Goal: Transaction & Acquisition: Purchase product/service

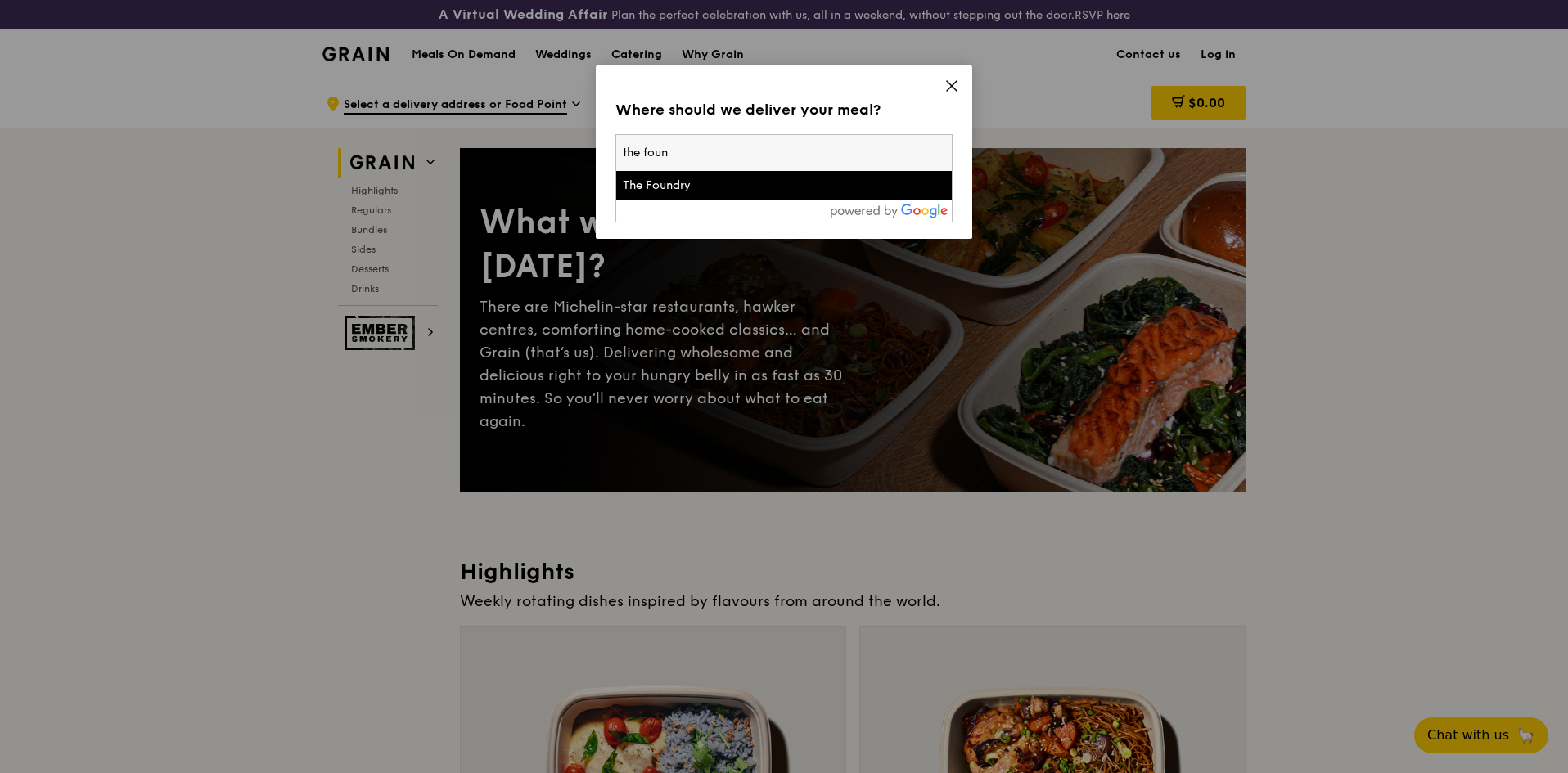
type input "the foun"
click at [774, 206] on div at bounding box center [784, 211] width 335 height 21
click at [779, 190] on div "The Foundry" at bounding box center [744, 185] width 242 height 16
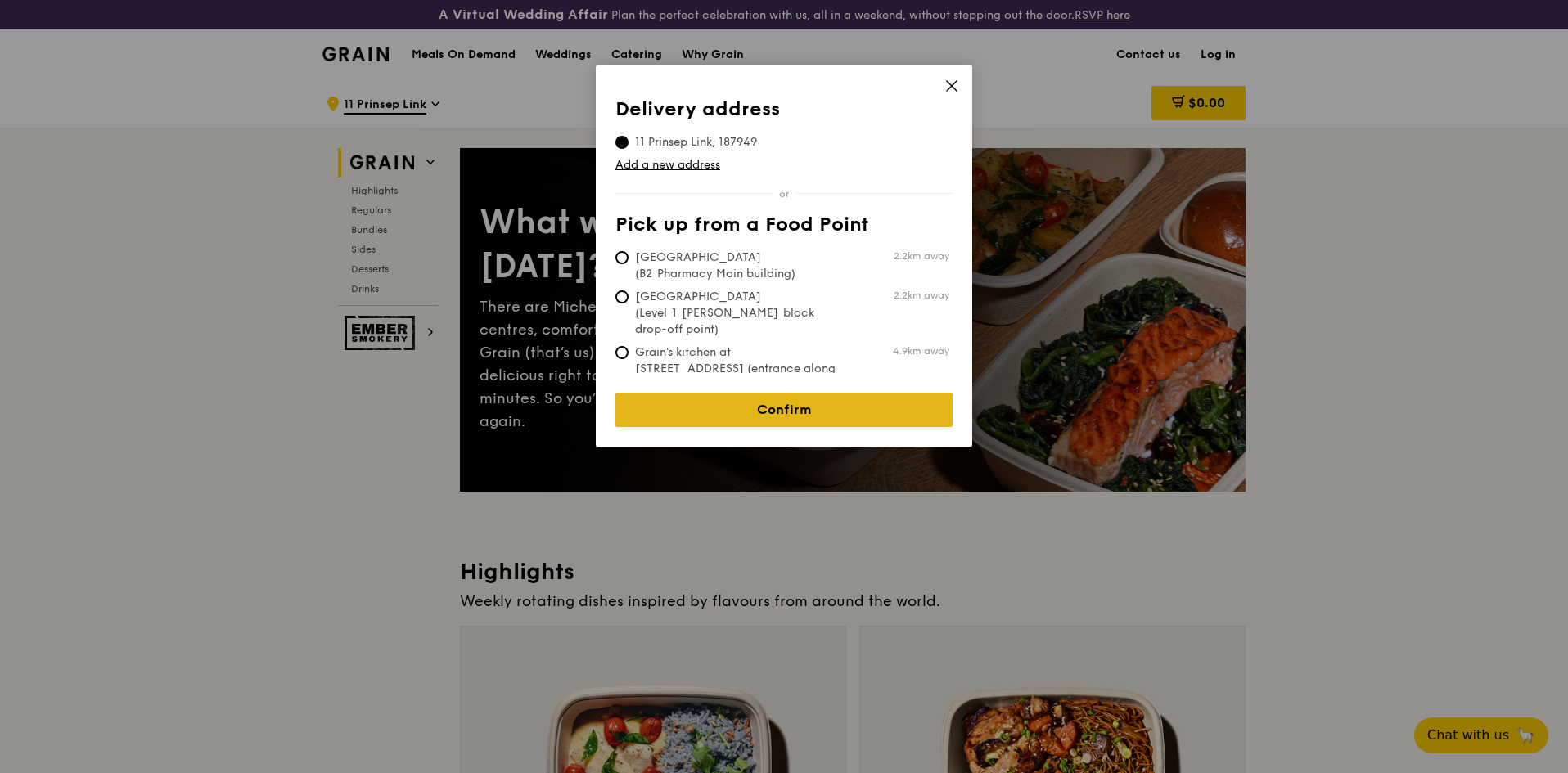
click at [807, 396] on link "Confirm" at bounding box center [784, 410] width 337 height 34
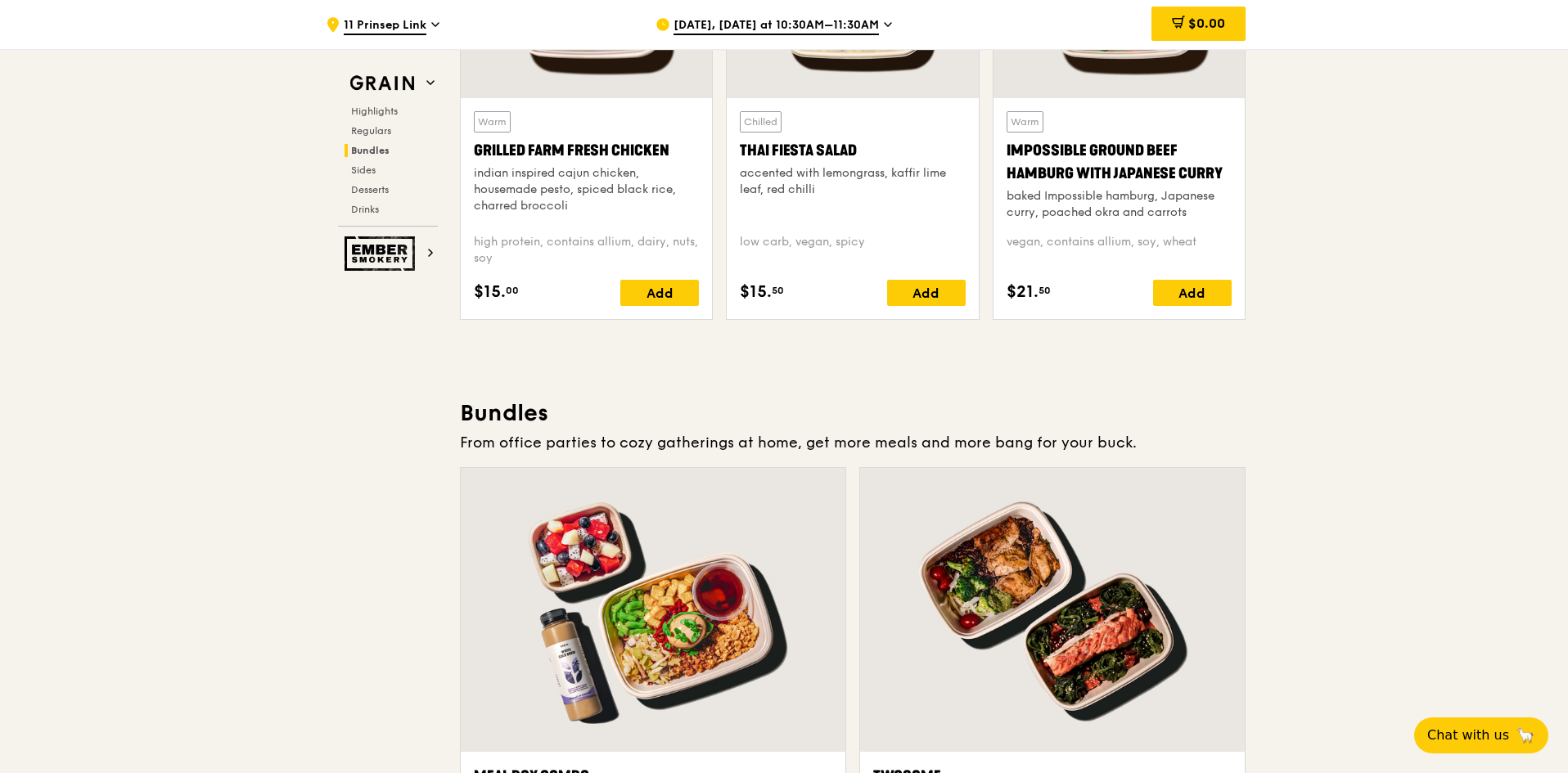
scroll to position [2373, 0]
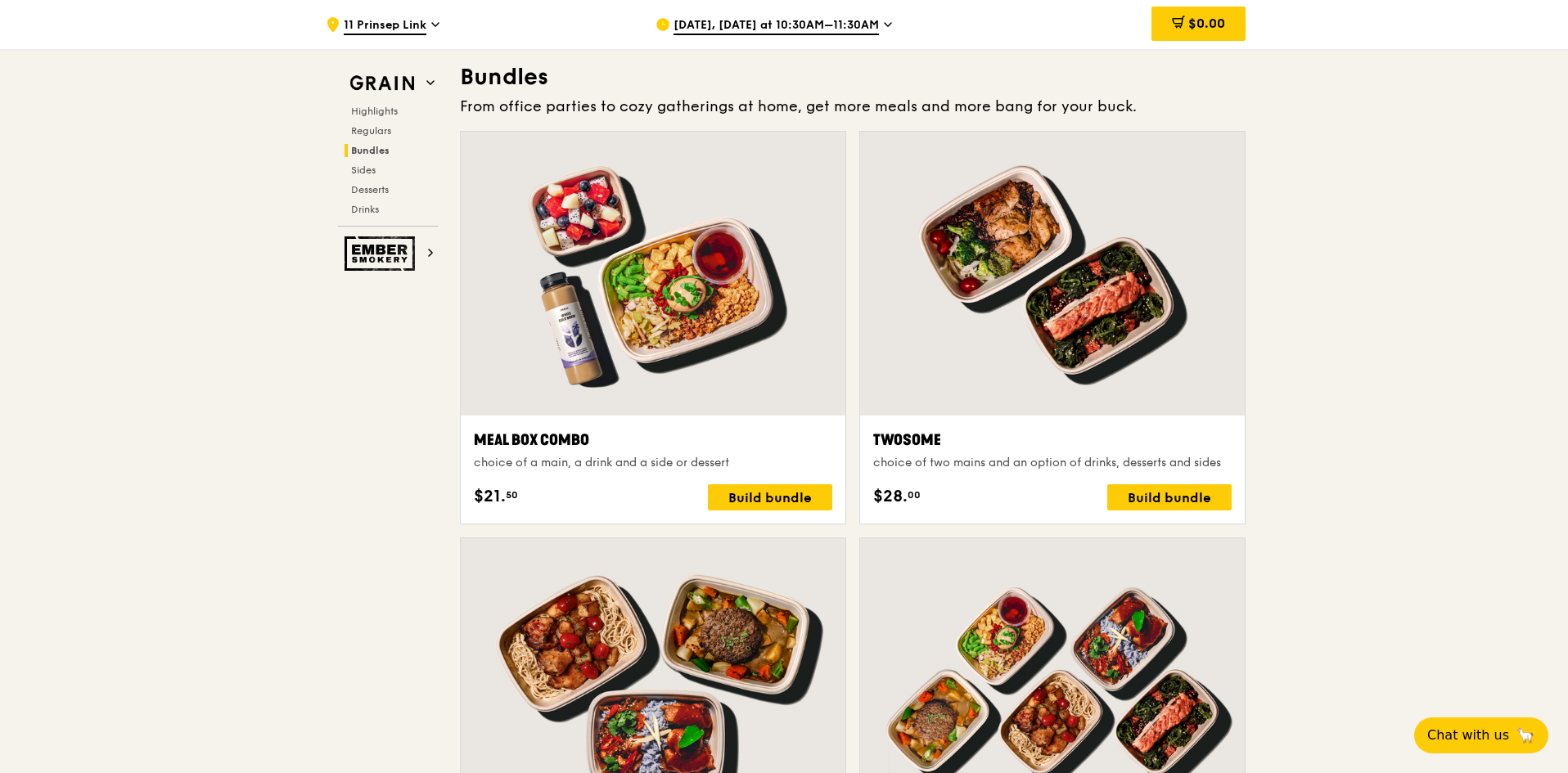
click at [581, 457] on div "choice of a main, a drink and a side or dessert" at bounding box center [653, 463] width 358 height 16
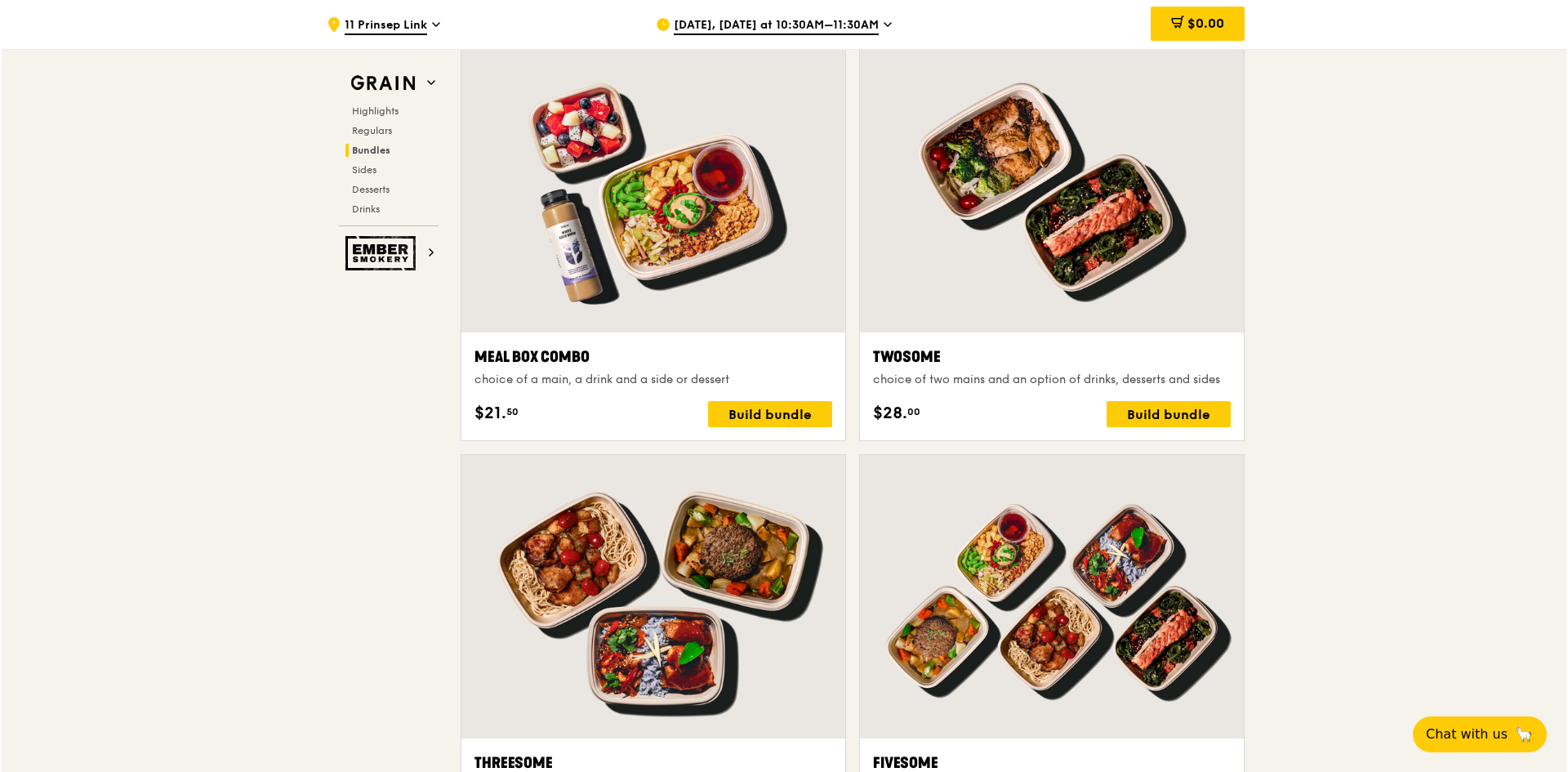
scroll to position [2451, 0]
click at [549, 361] on div "Meal Box Combo" at bounding box center [651, 358] width 357 height 23
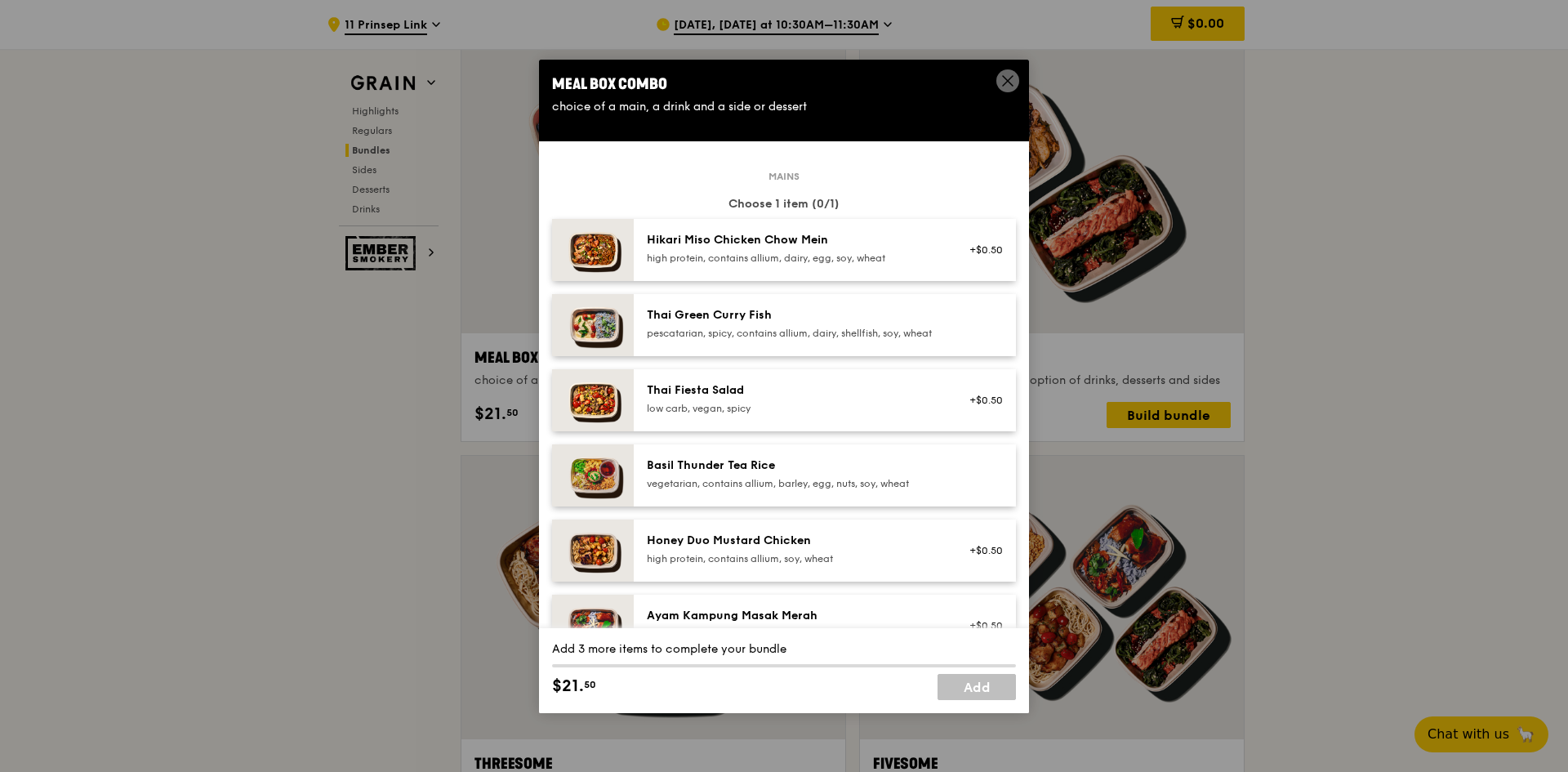
scroll to position [82, 0]
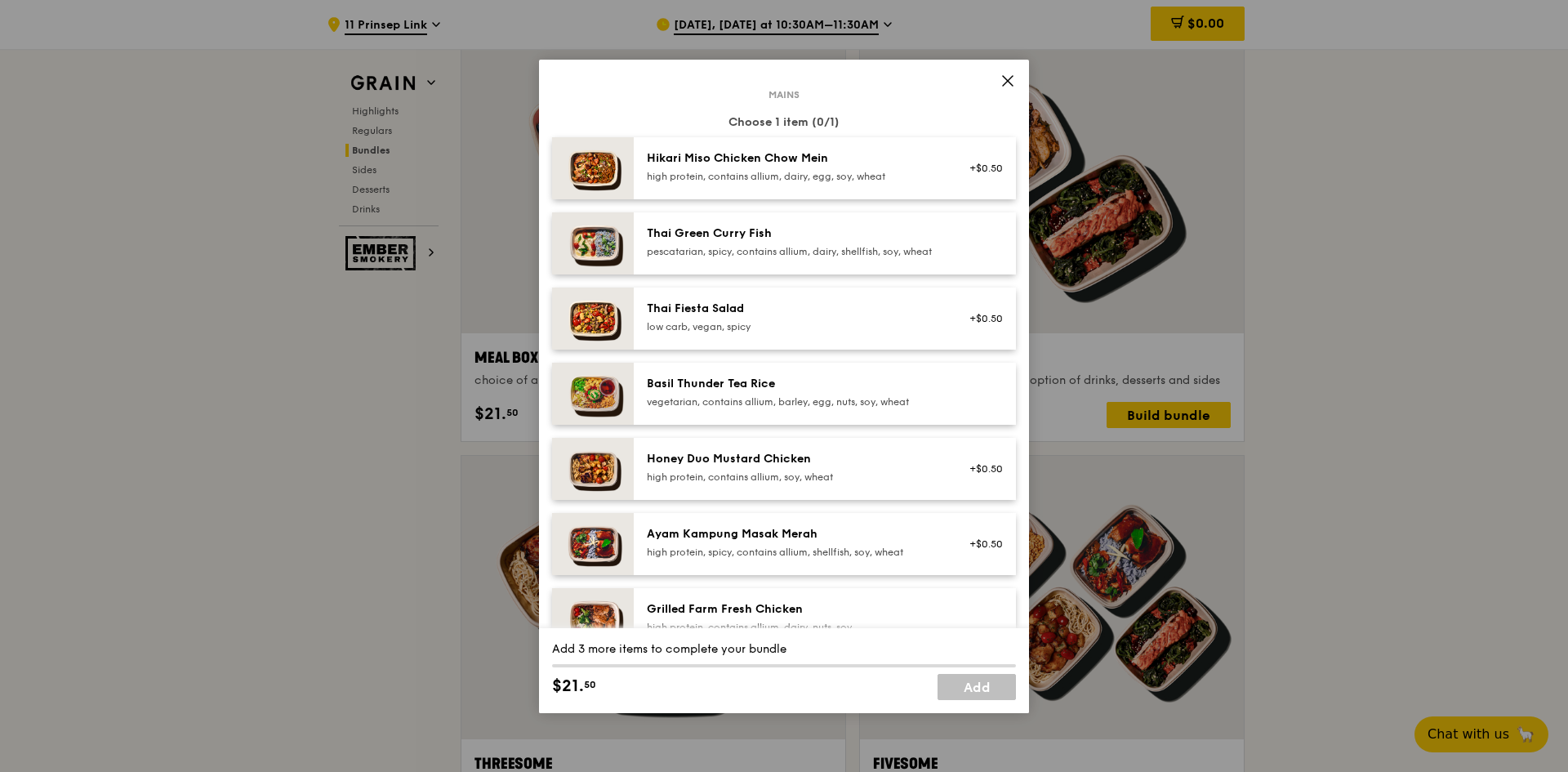
click at [837, 108] on div "Mains Choose 1 item (0/1) Hikari Miso Chicken Chow Mein high protein, contains …" at bounding box center [784, 472] width 464 height 756
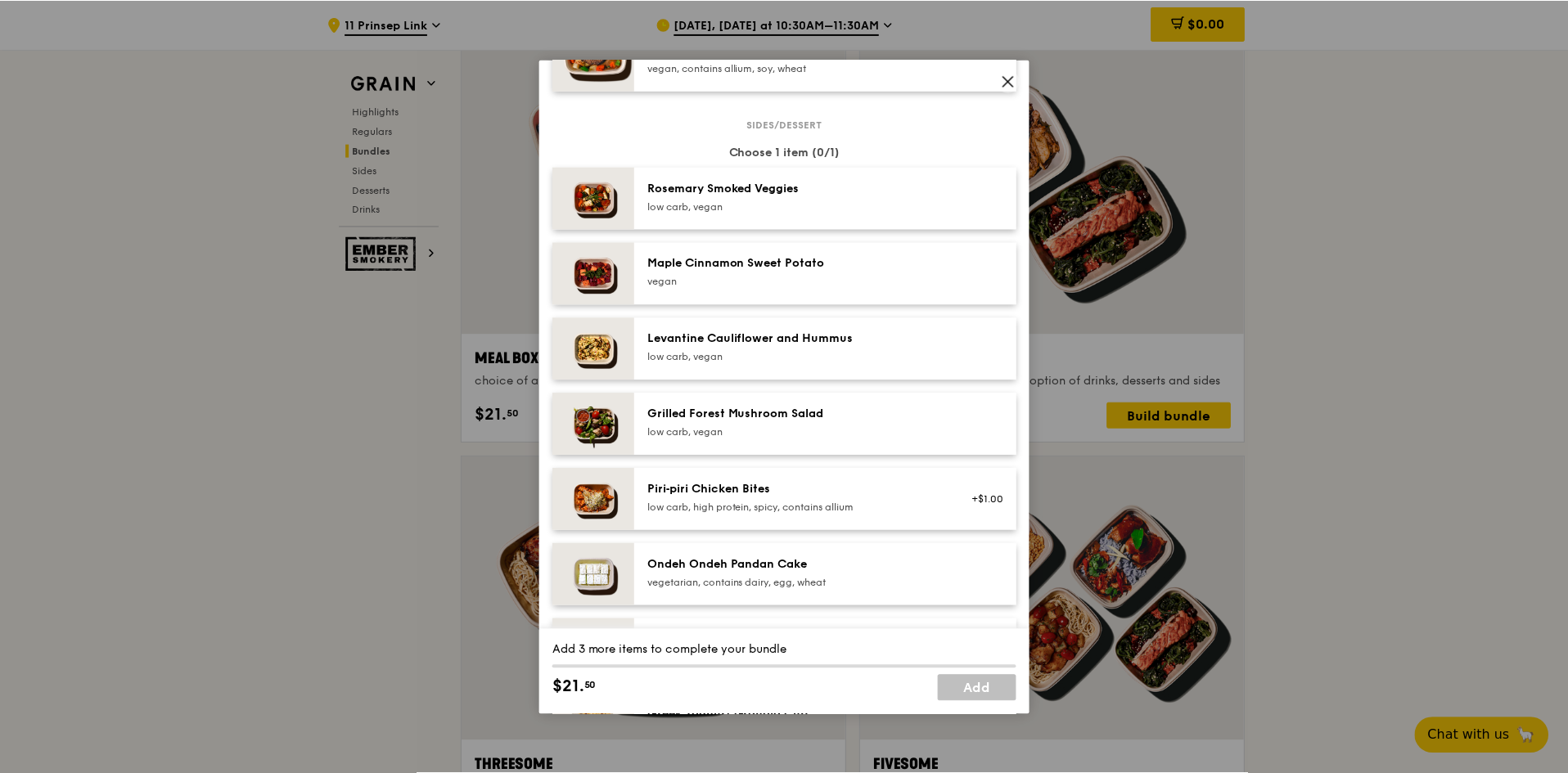
scroll to position [236, 0]
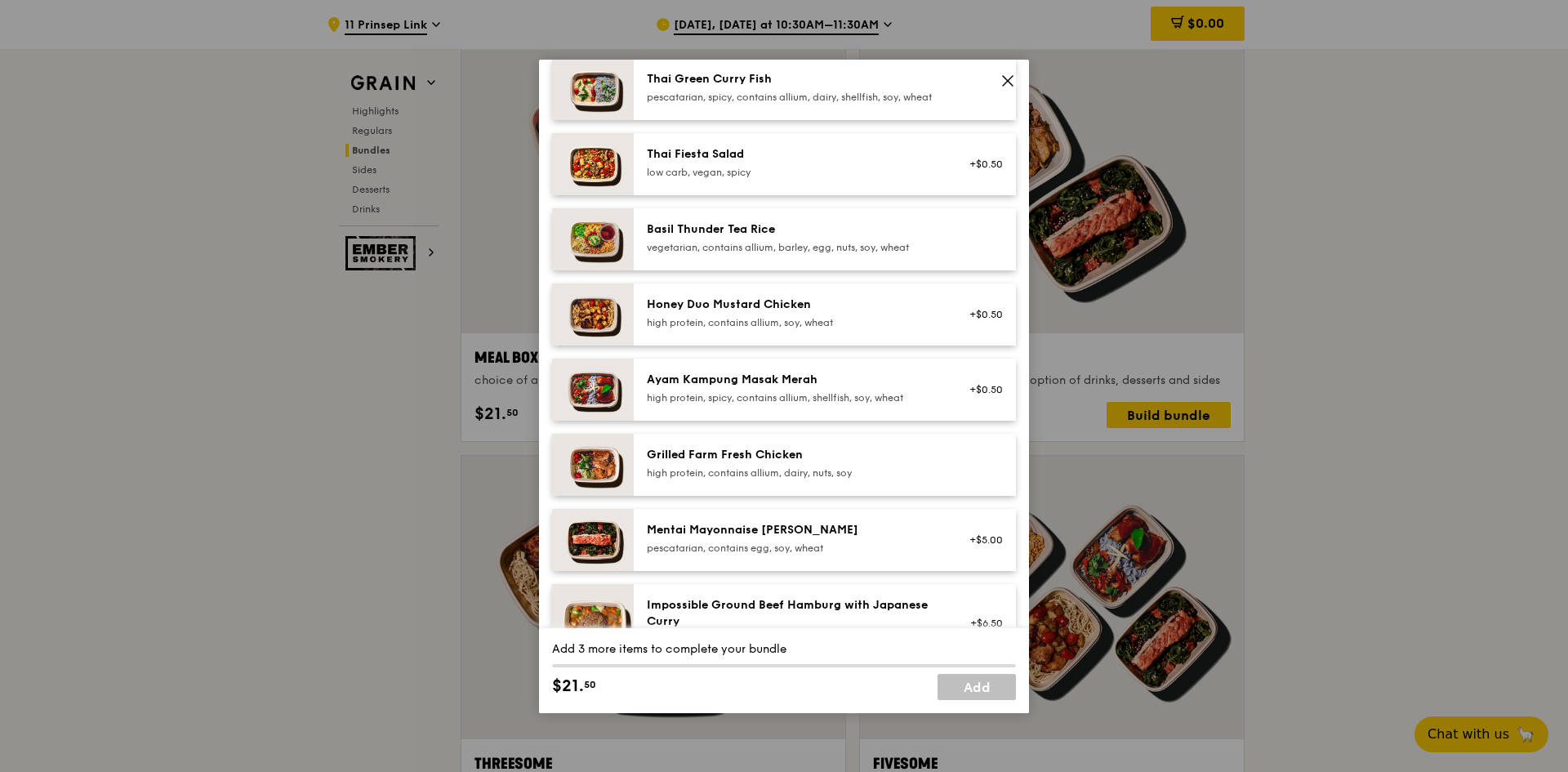
click at [1008, 74] on icon at bounding box center [1007, 81] width 14 height 14
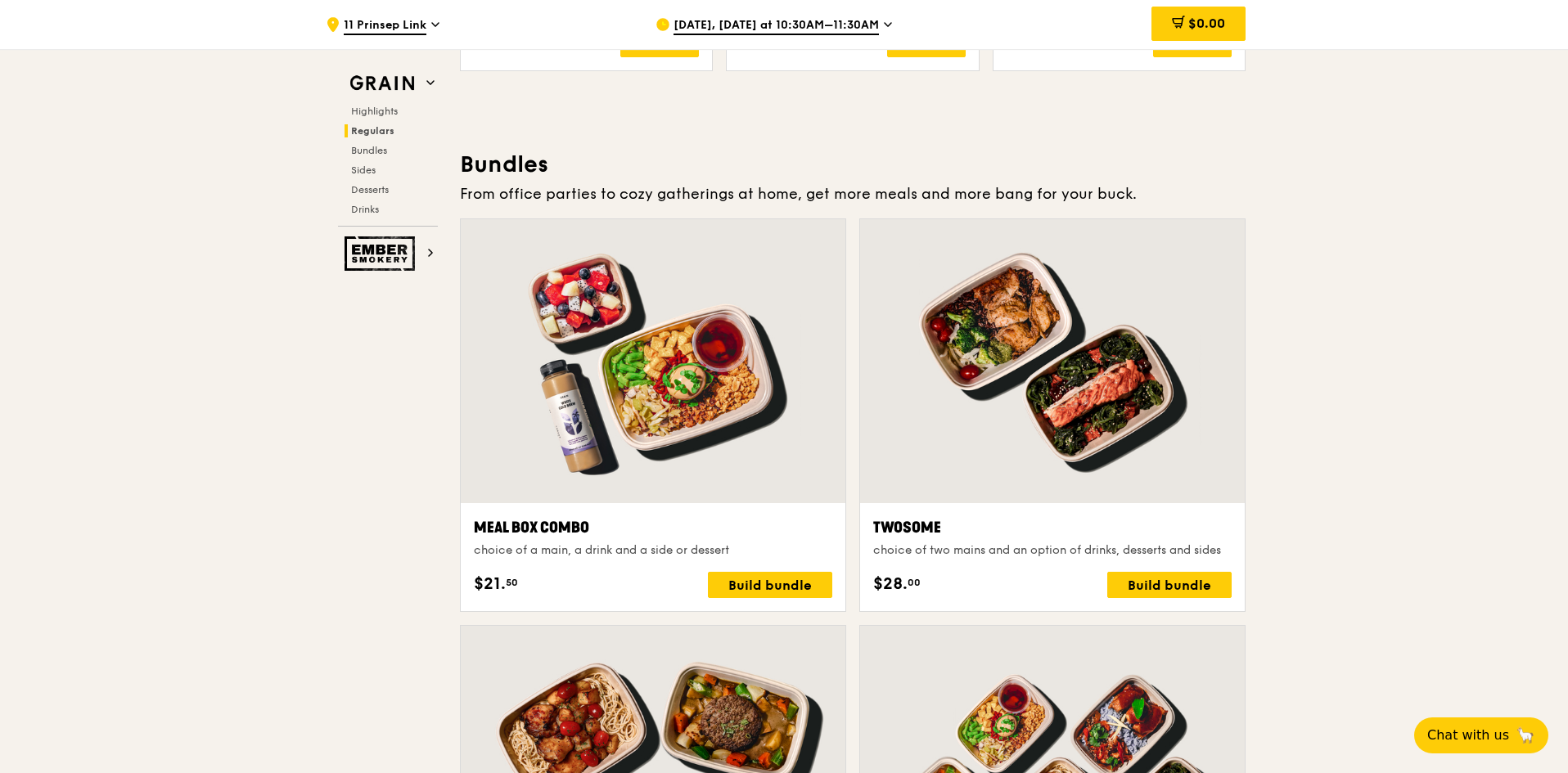
scroll to position [2045, 0]
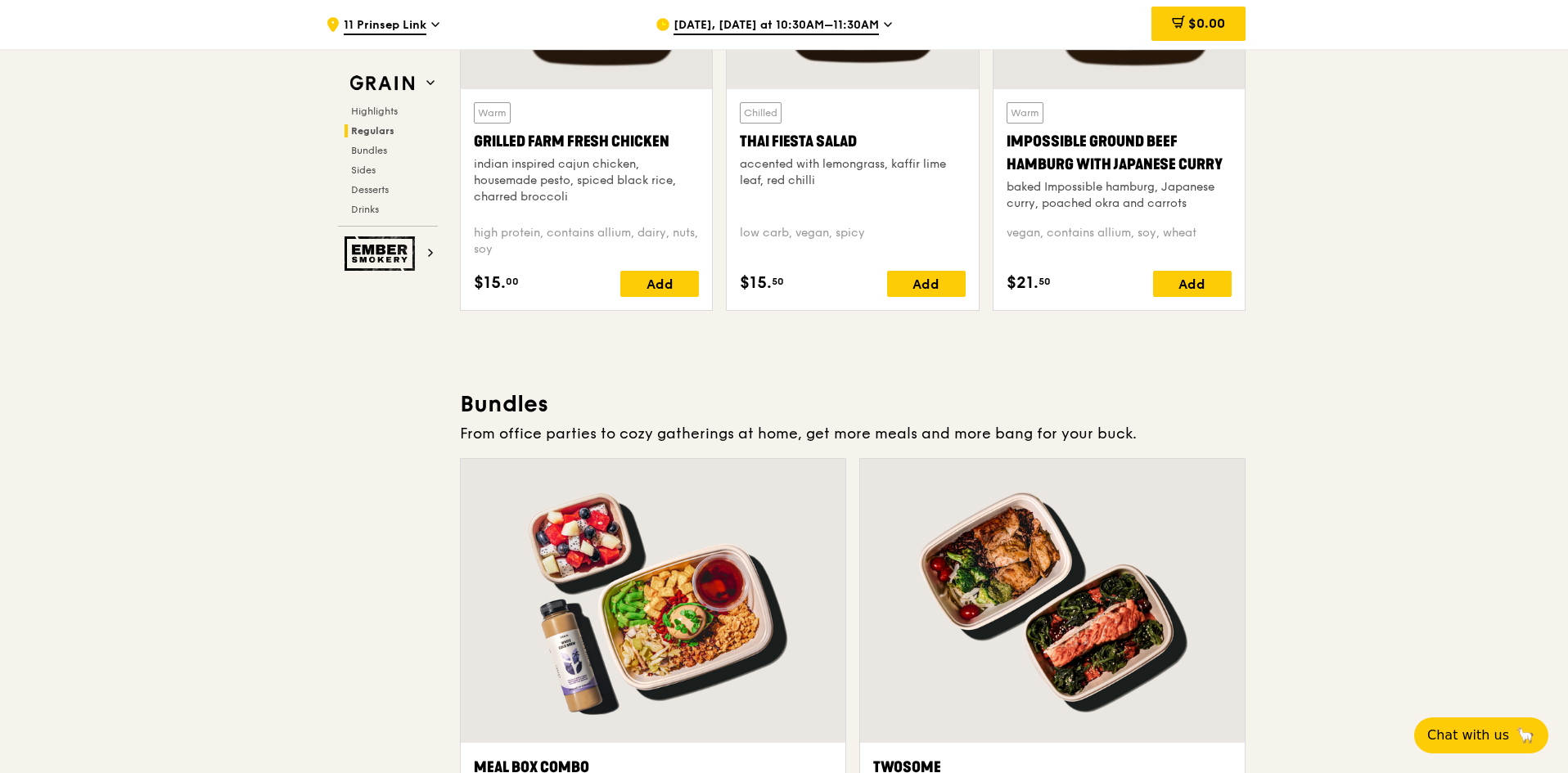
click at [866, 27] on span "[DATE], [DATE] at 10:30AM–11:30AM" at bounding box center [776, 26] width 205 height 18
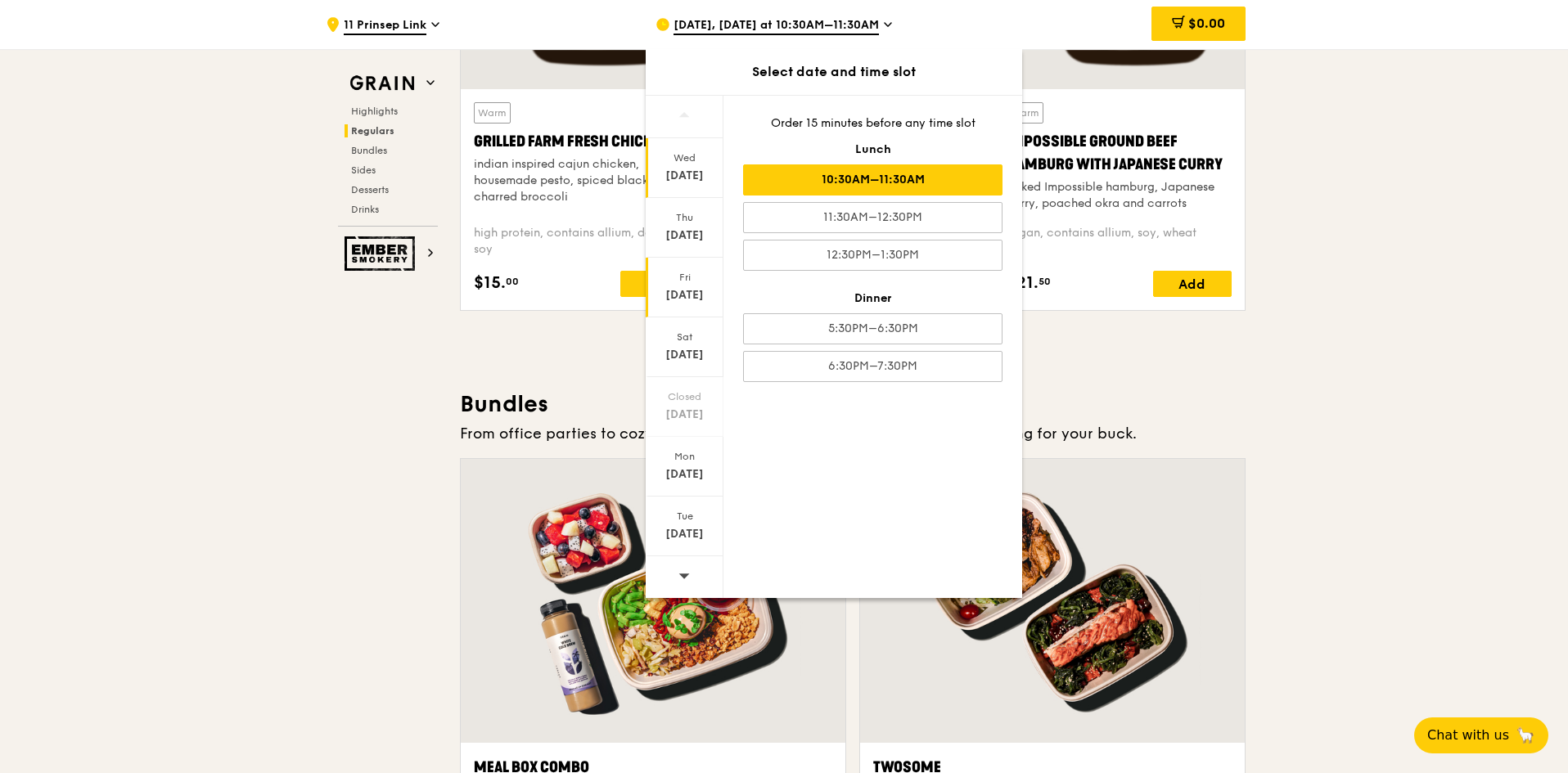
click at [702, 272] on div "Fri" at bounding box center [685, 276] width 73 height 13
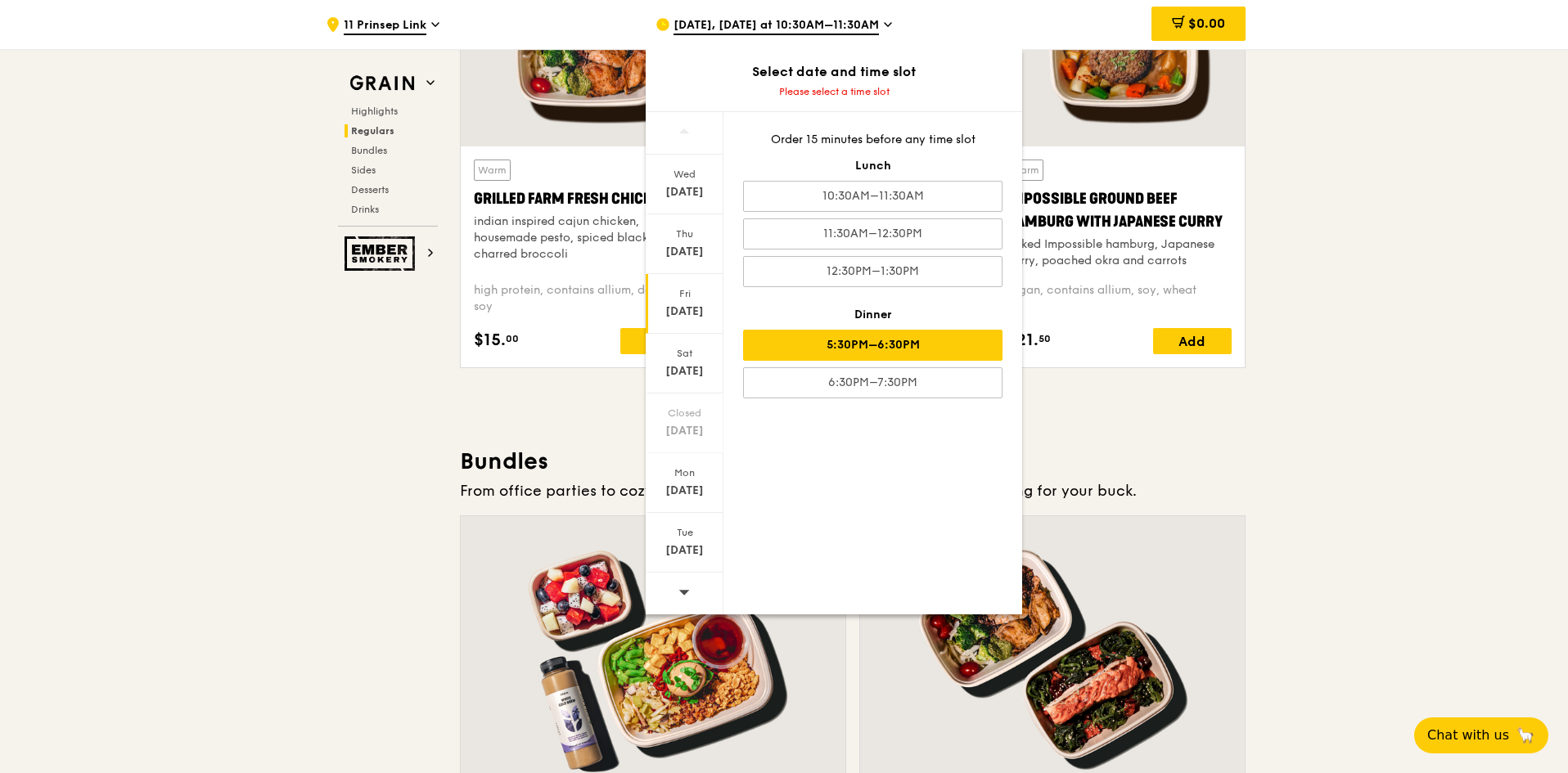
scroll to position [1964, 0]
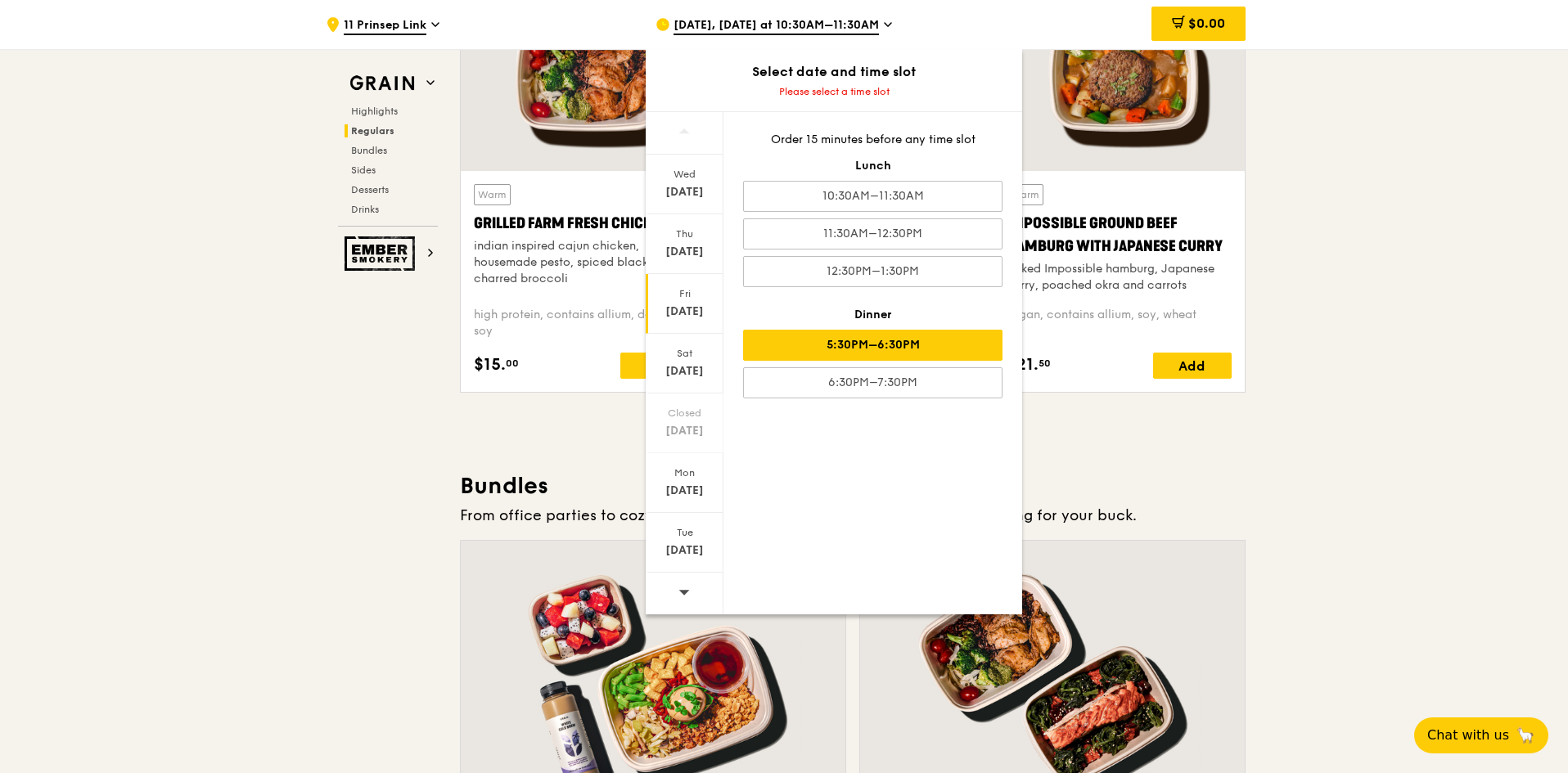
click at [832, 341] on div "5:30PM–6:30PM" at bounding box center [872, 345] width 259 height 31
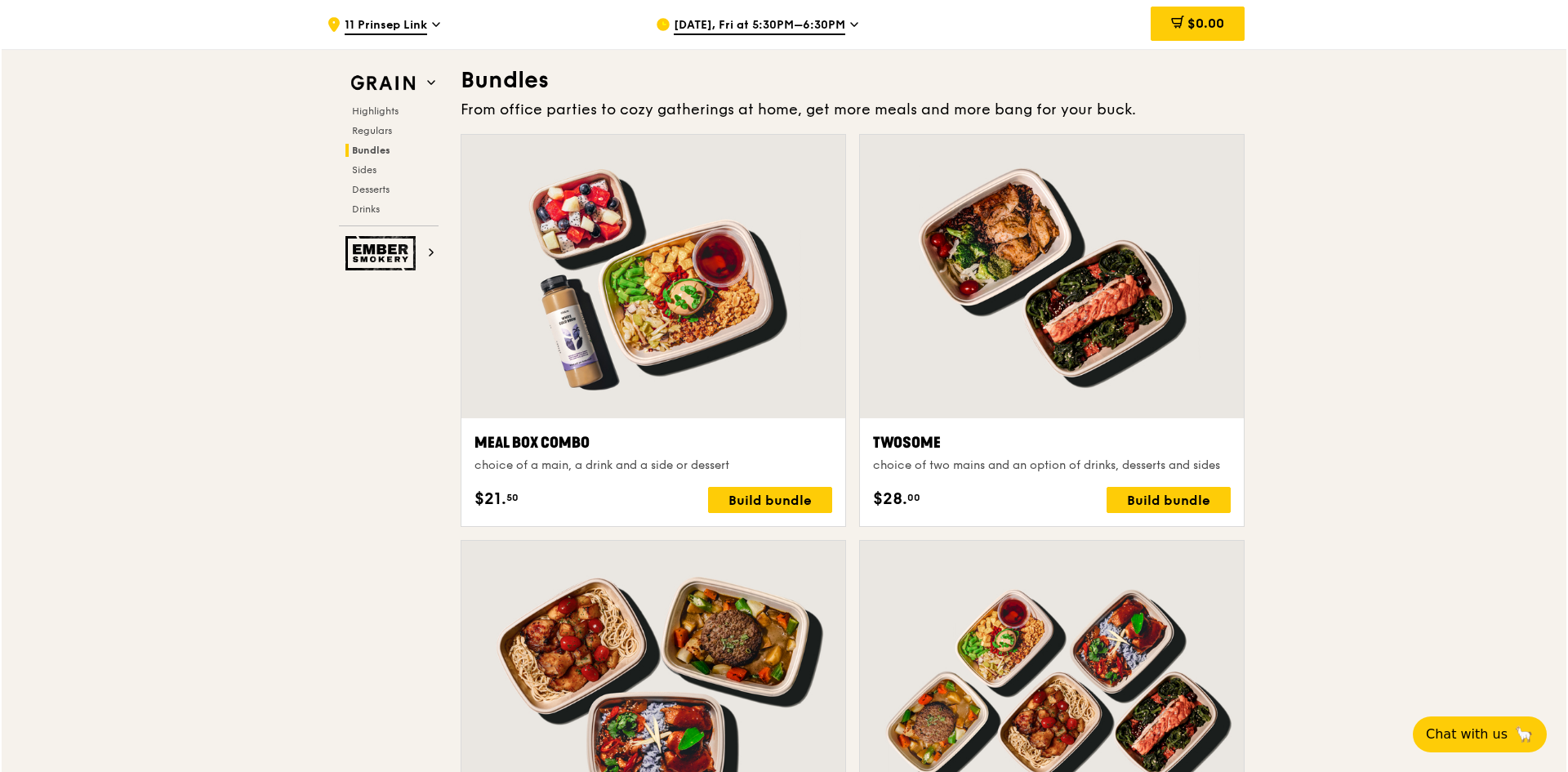
scroll to position [2533, 0]
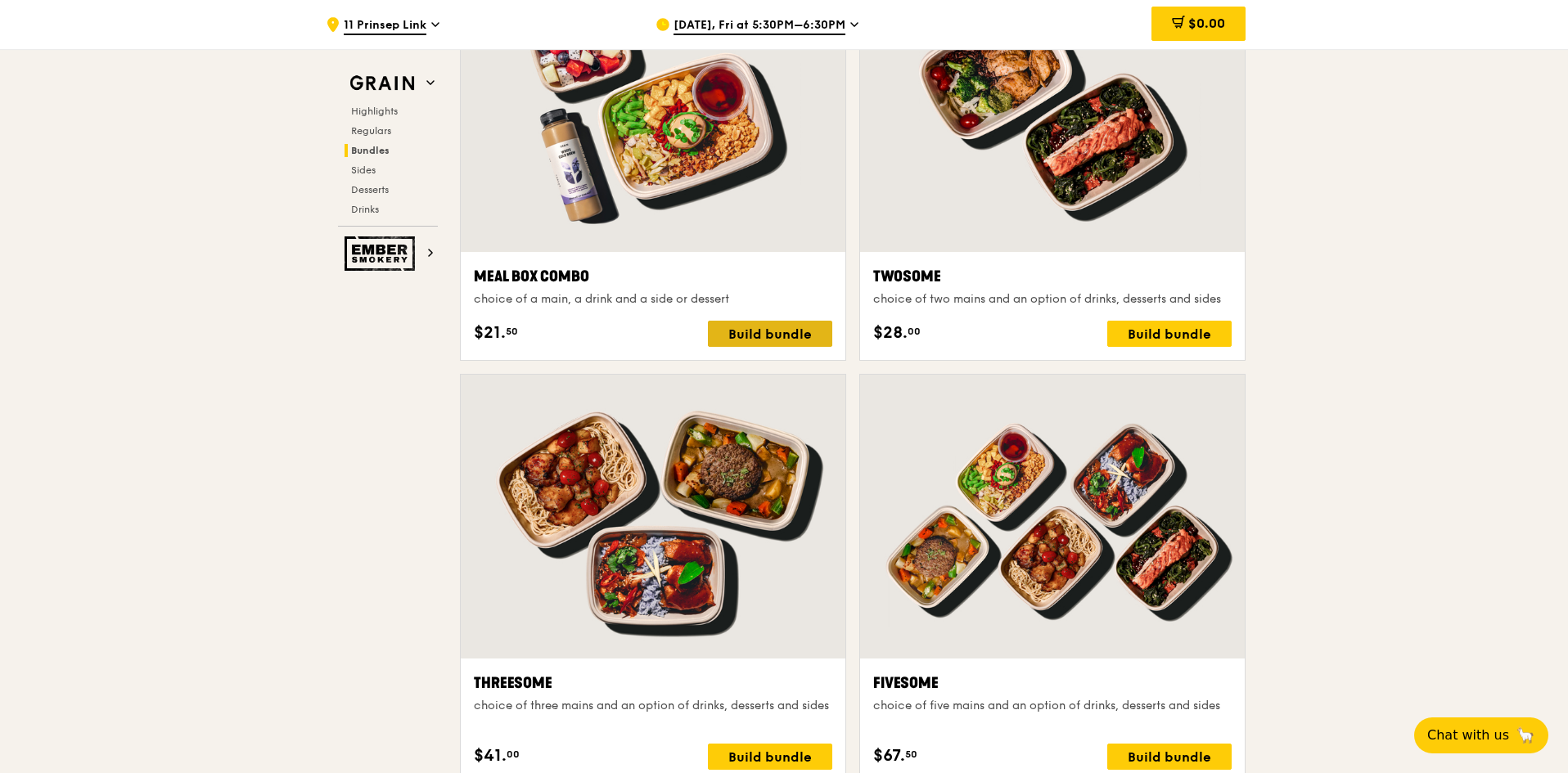
click at [807, 337] on div "Build bundle" at bounding box center [770, 333] width 124 height 26
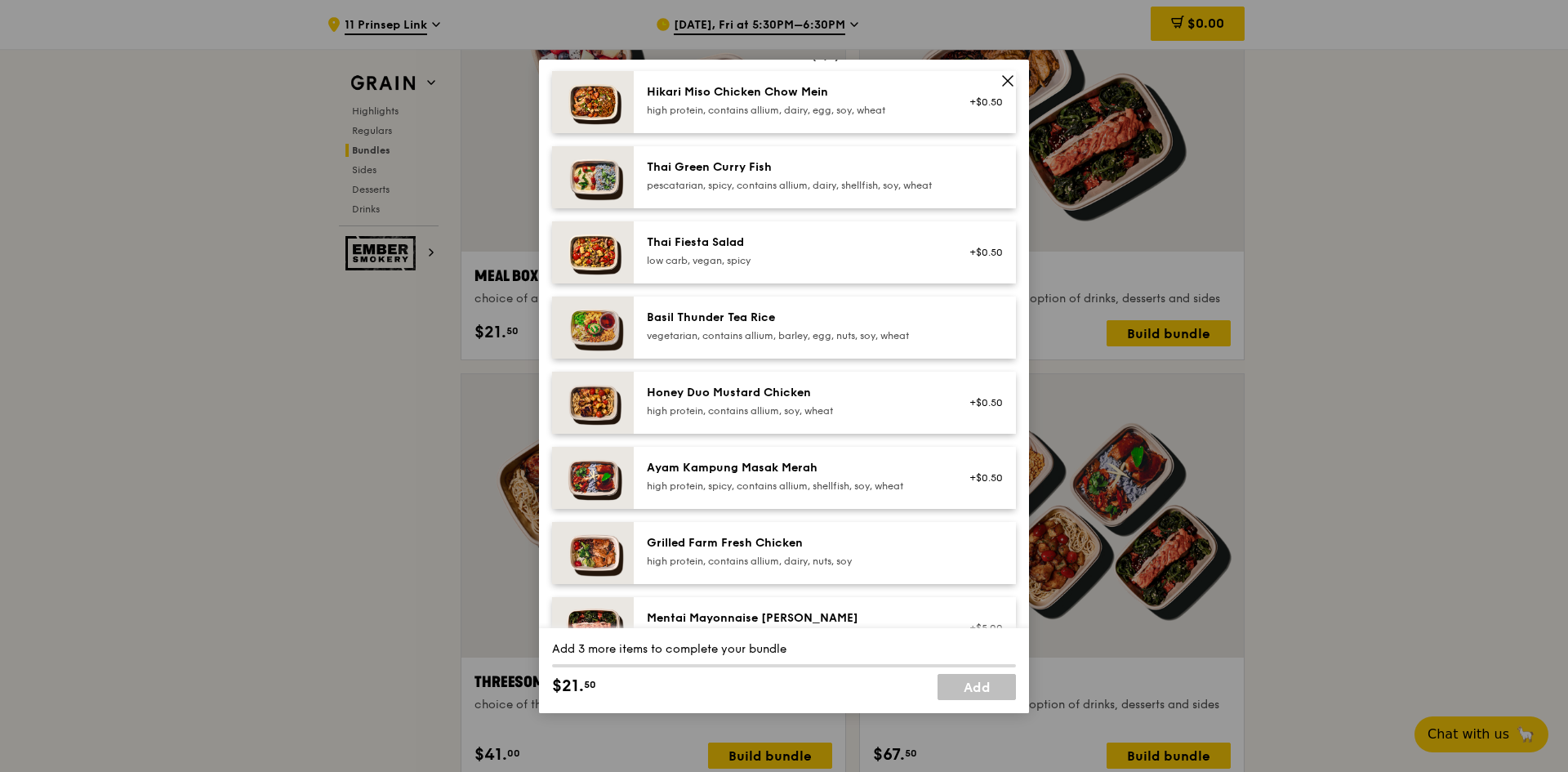
scroll to position [163, 0]
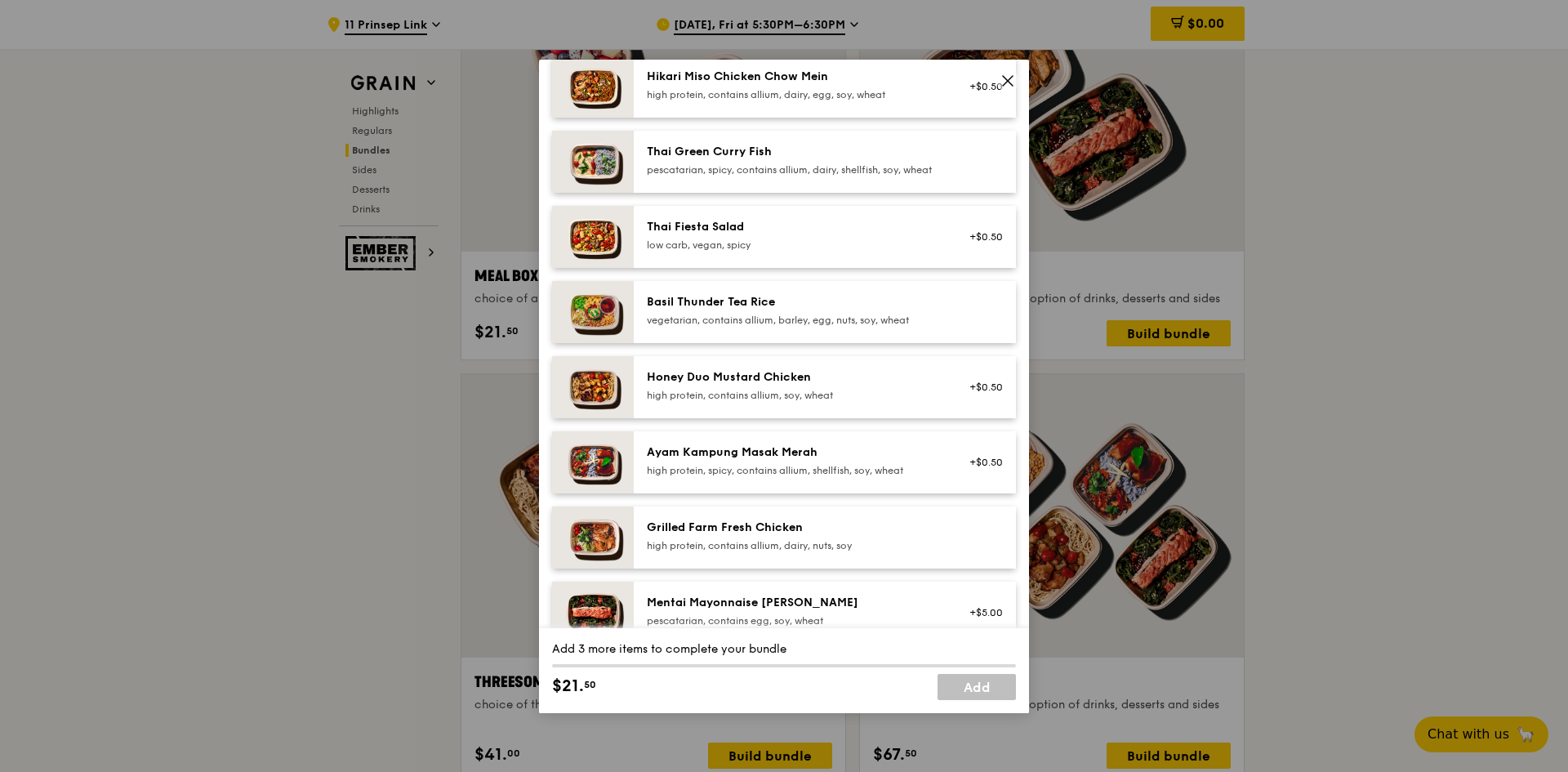
click at [719, 327] on div "vegetarian, contains allium, barley, egg, nuts, soy, wheat" at bounding box center [793, 319] width 293 height 13
click at [784, 327] on div "vegetarian, contains allium, barley, egg, nuts, soy, wheat" at bounding box center [793, 319] width 293 height 13
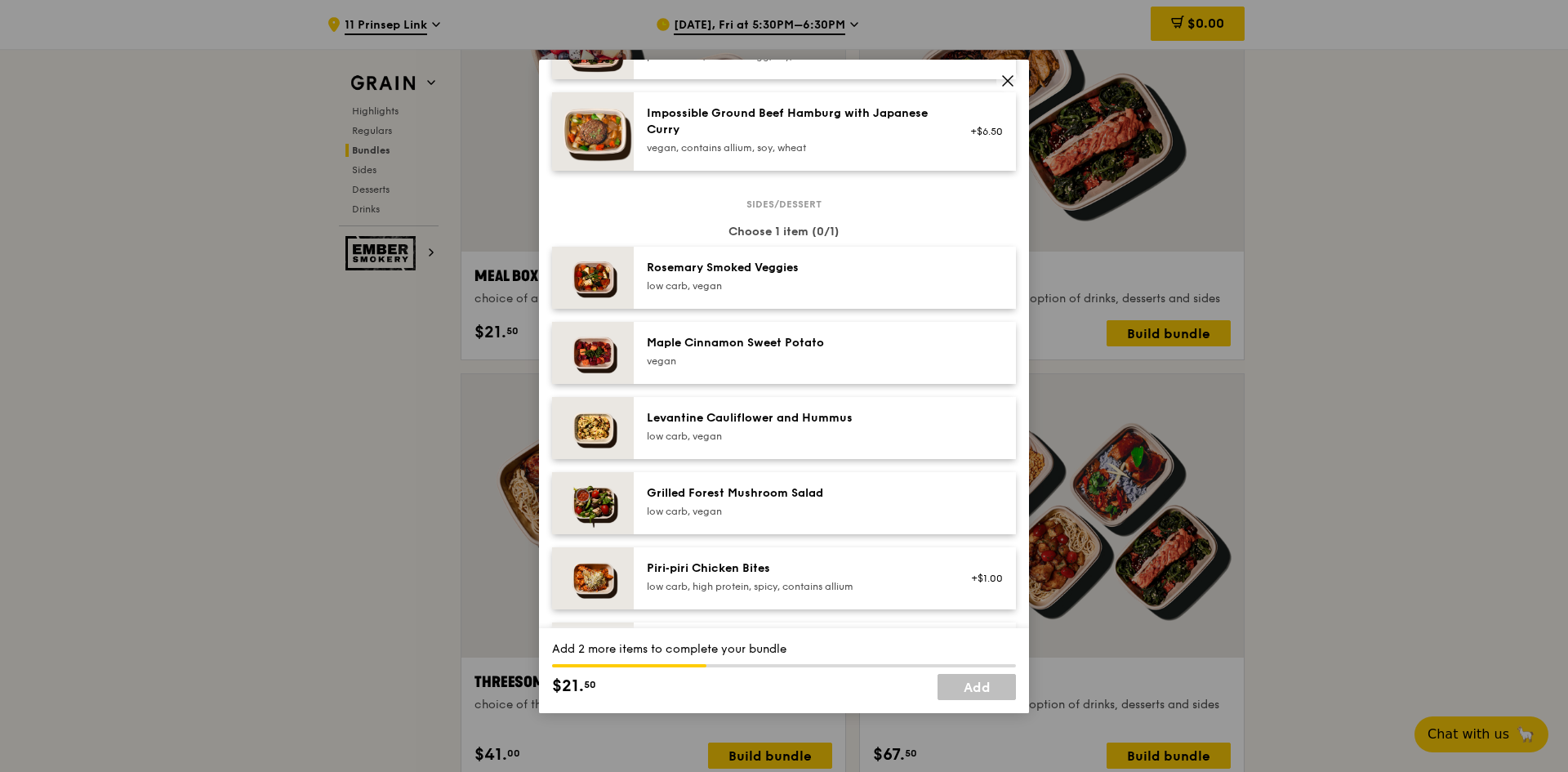
scroll to position [817, 0]
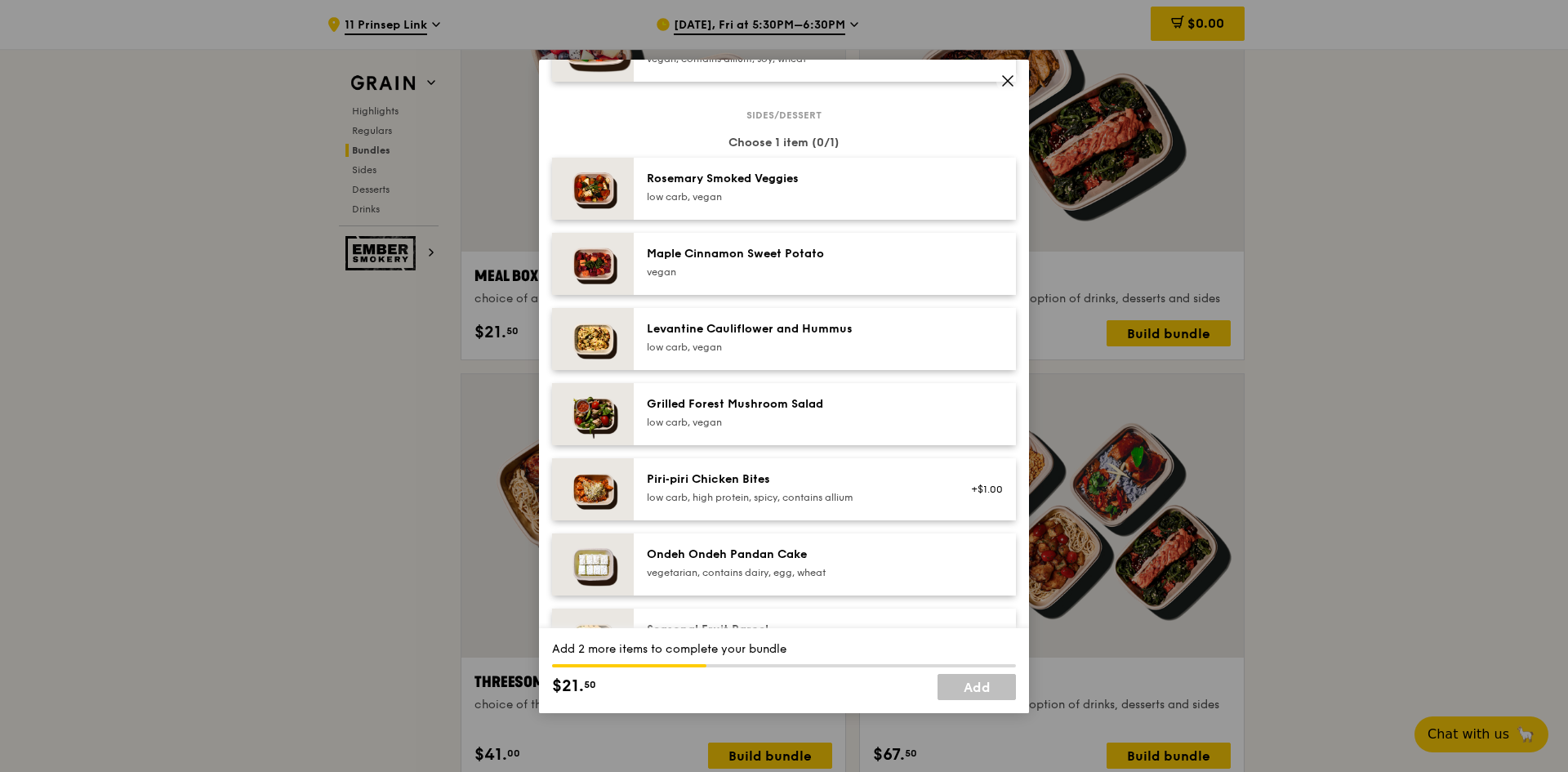
click at [780, 262] on div "Maple Cinnamon Sweet Potato" at bounding box center [793, 254] width 293 height 16
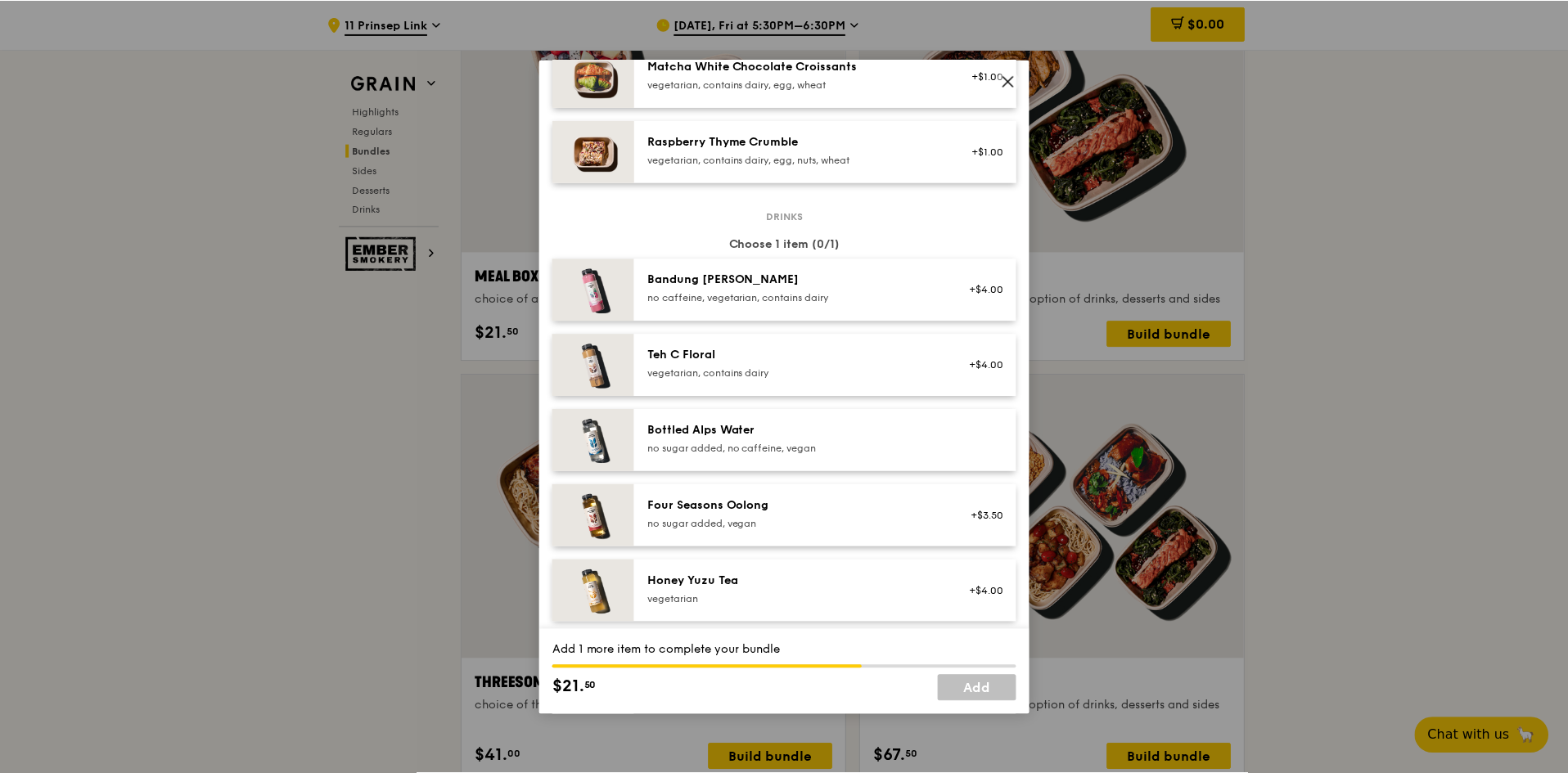
scroll to position [1555, 0]
click at [750, 437] on div "Bottled Alps Water" at bounding box center [795, 428] width 294 height 16
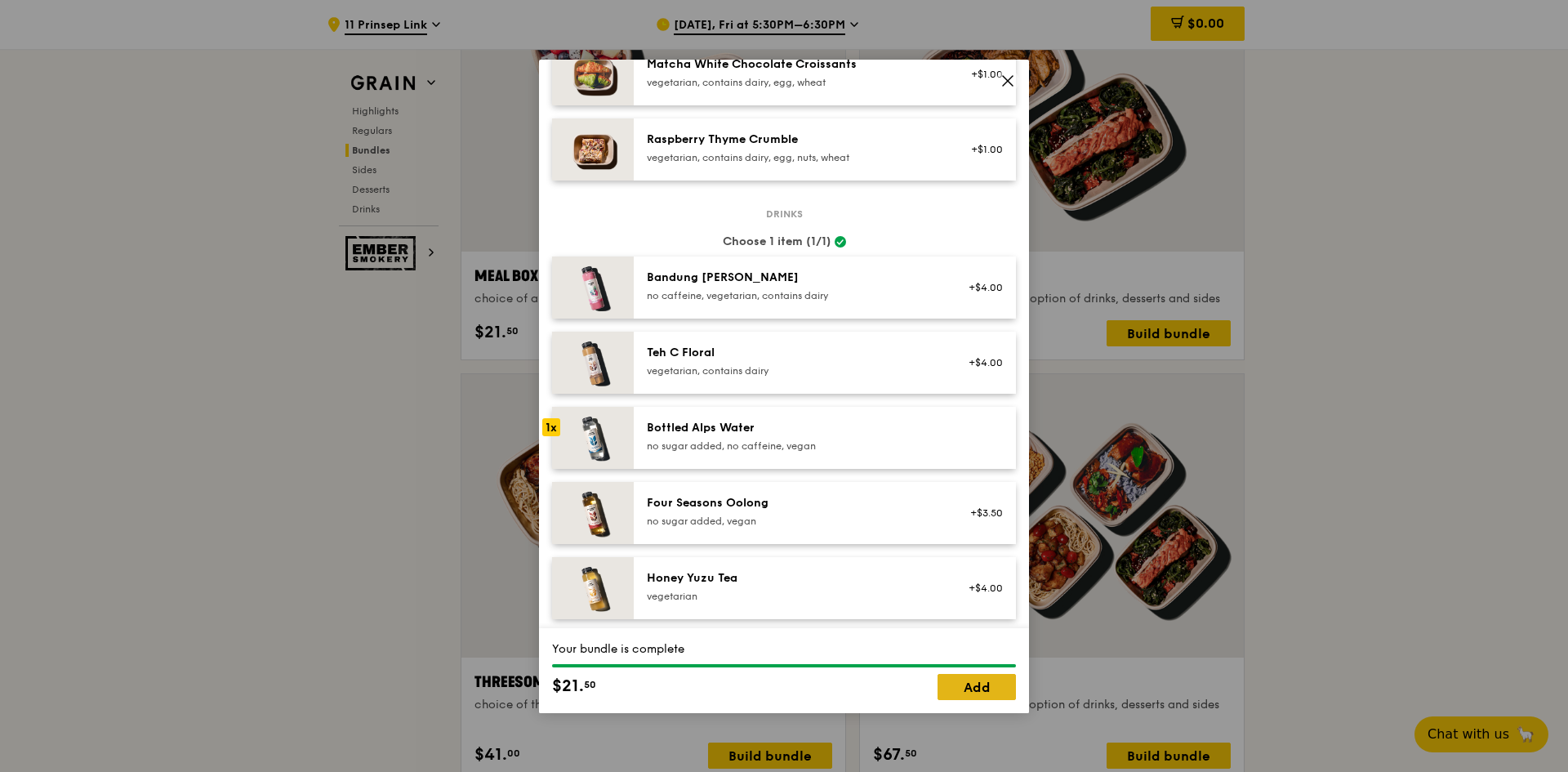
click at [967, 689] on link "Add" at bounding box center [976, 687] width 78 height 26
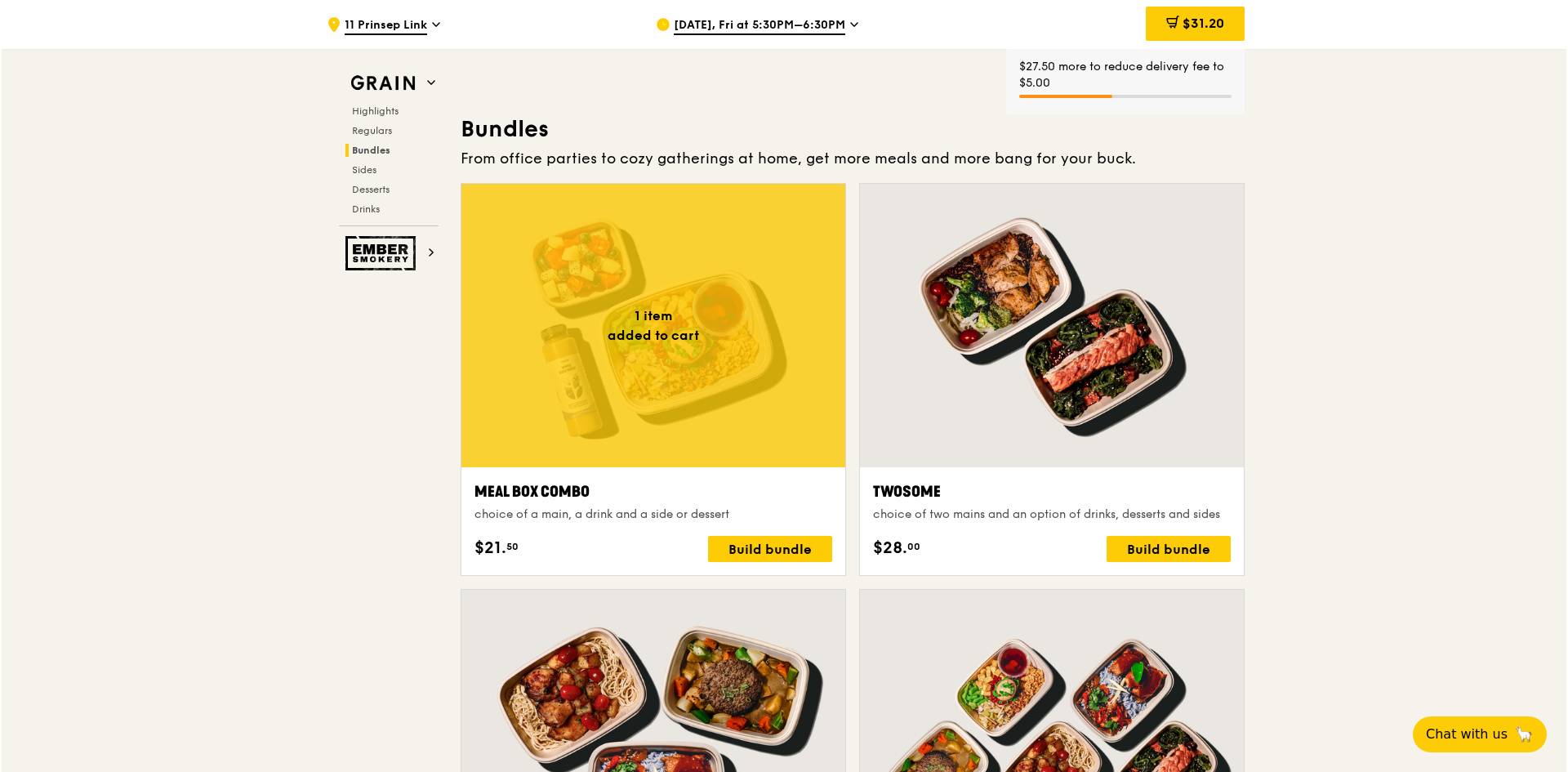
scroll to position [2287, 0]
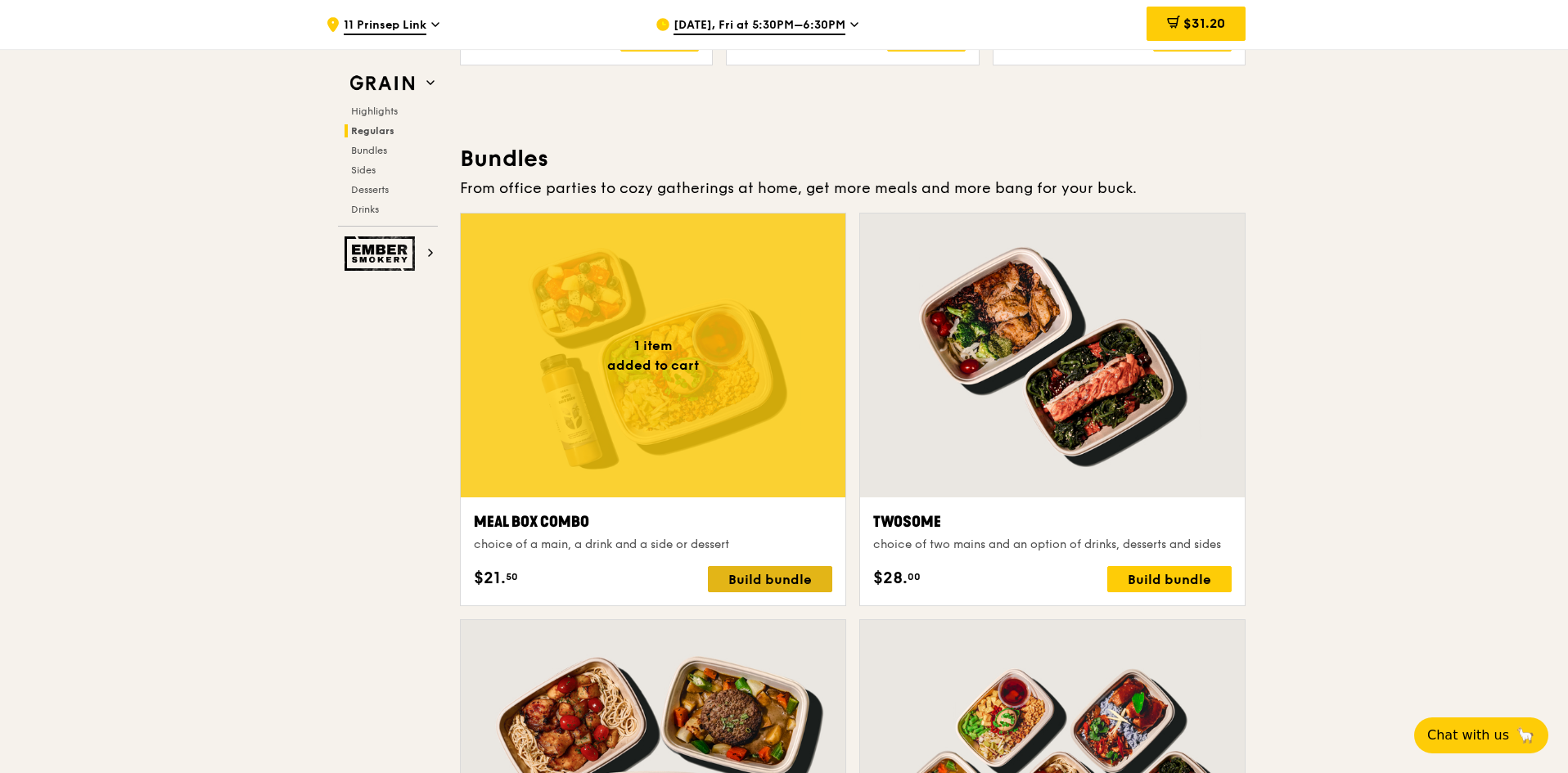
click at [788, 583] on div "Build bundle" at bounding box center [770, 579] width 124 height 26
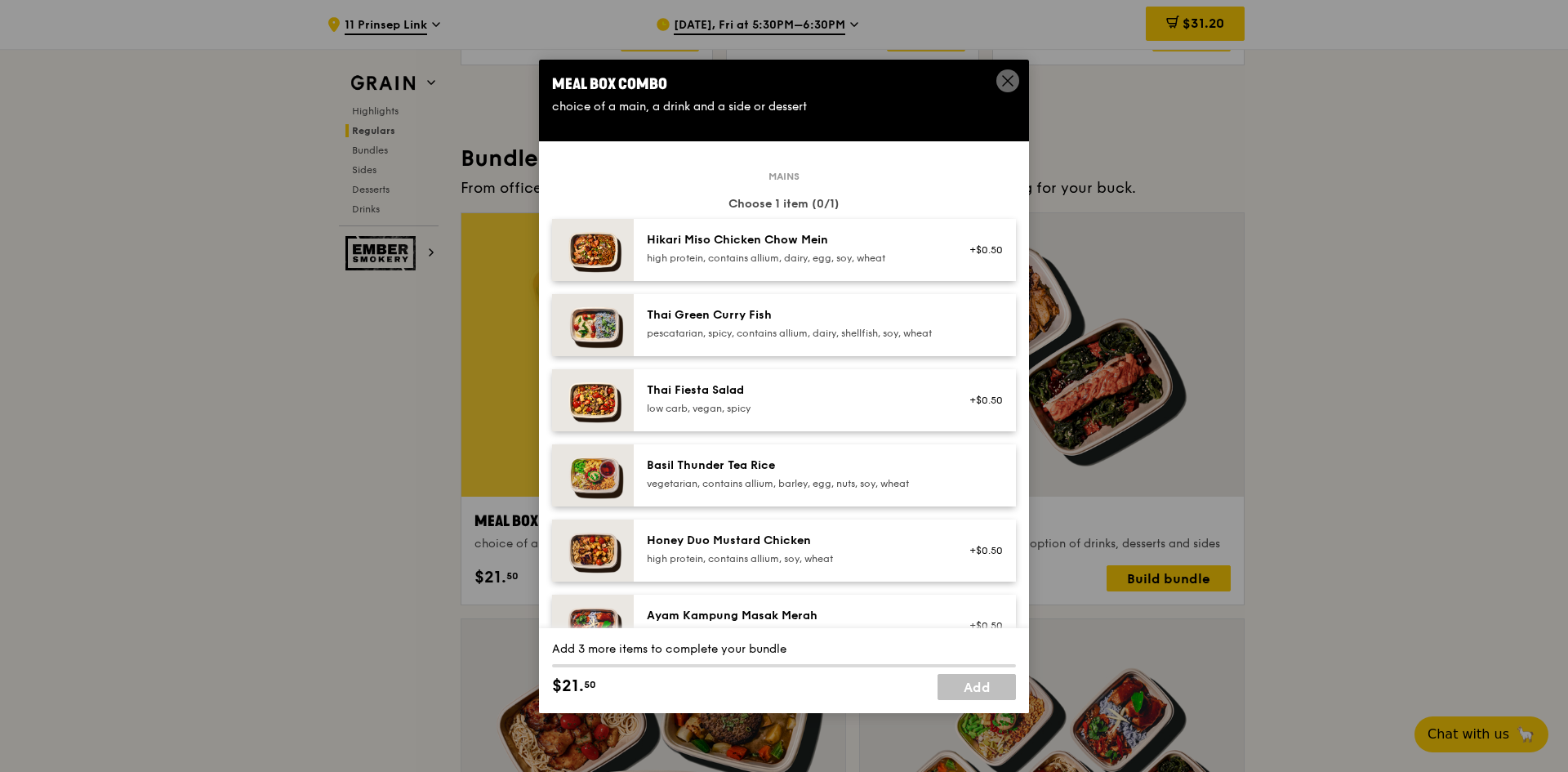
click at [728, 470] on div "Basil Thunder Tea Rice" at bounding box center [793, 465] width 293 height 16
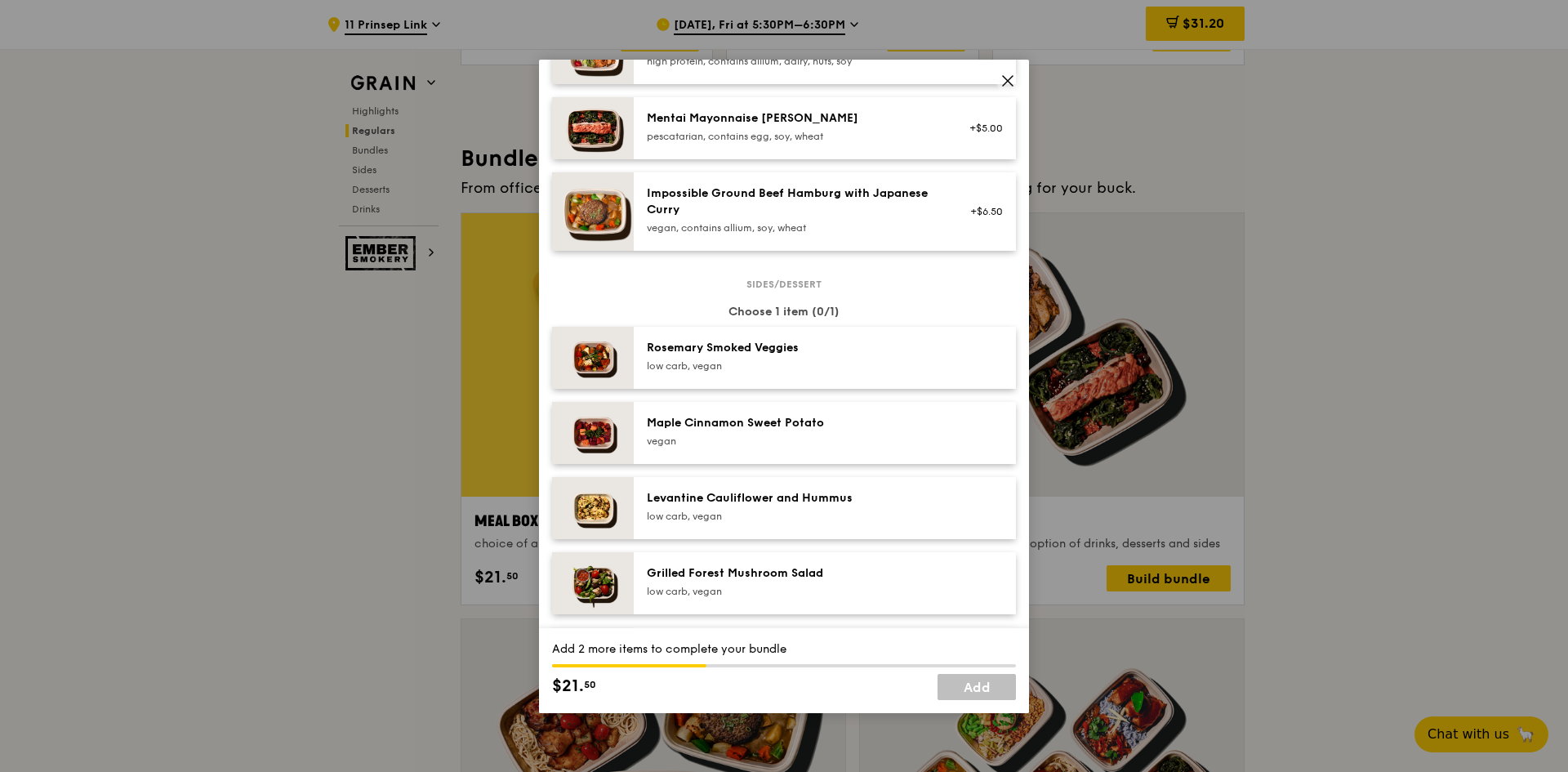
scroll to position [654, 0]
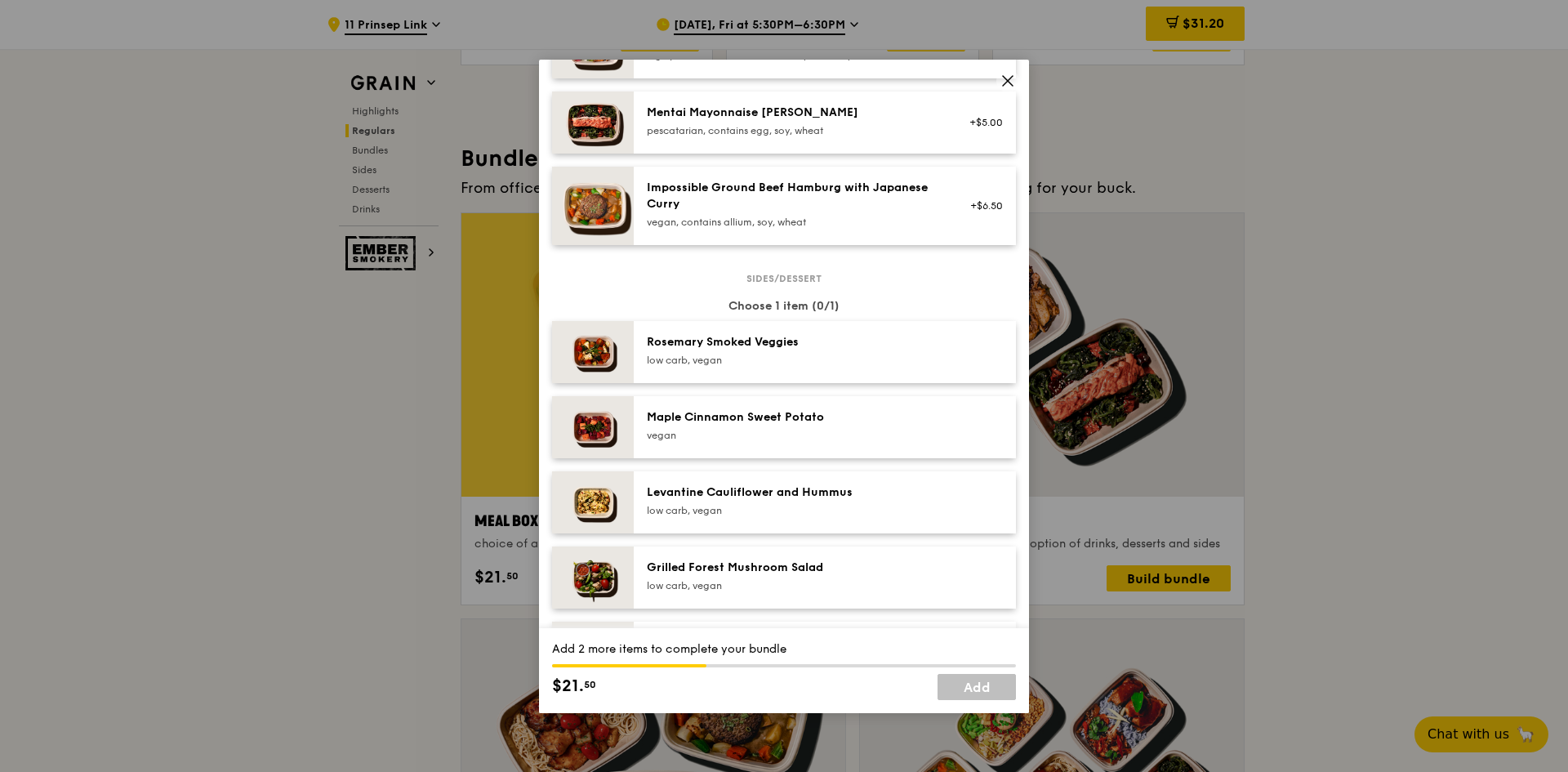
click at [801, 442] on div "vegan" at bounding box center [793, 435] width 293 height 13
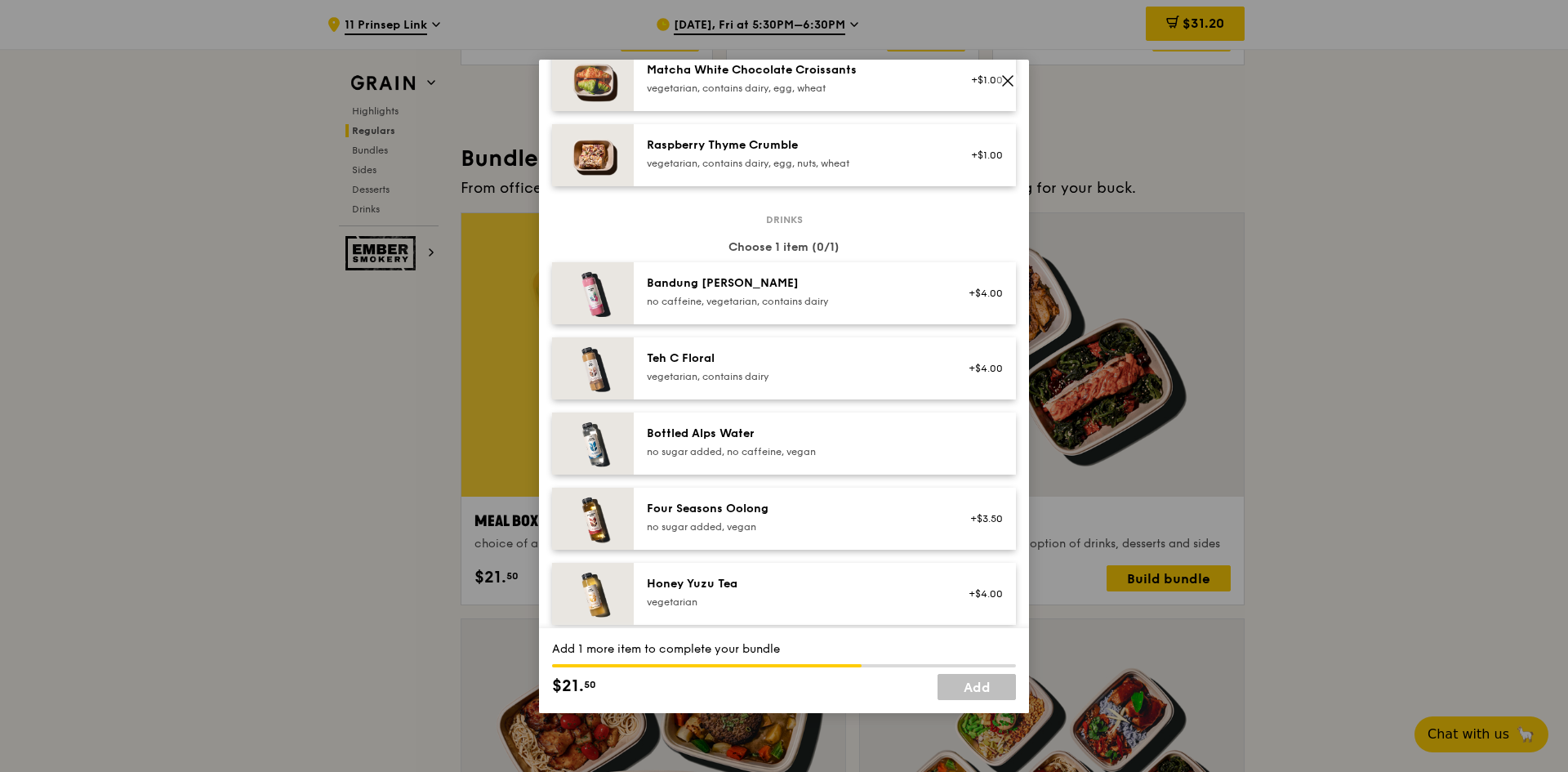
scroll to position [1634, 0]
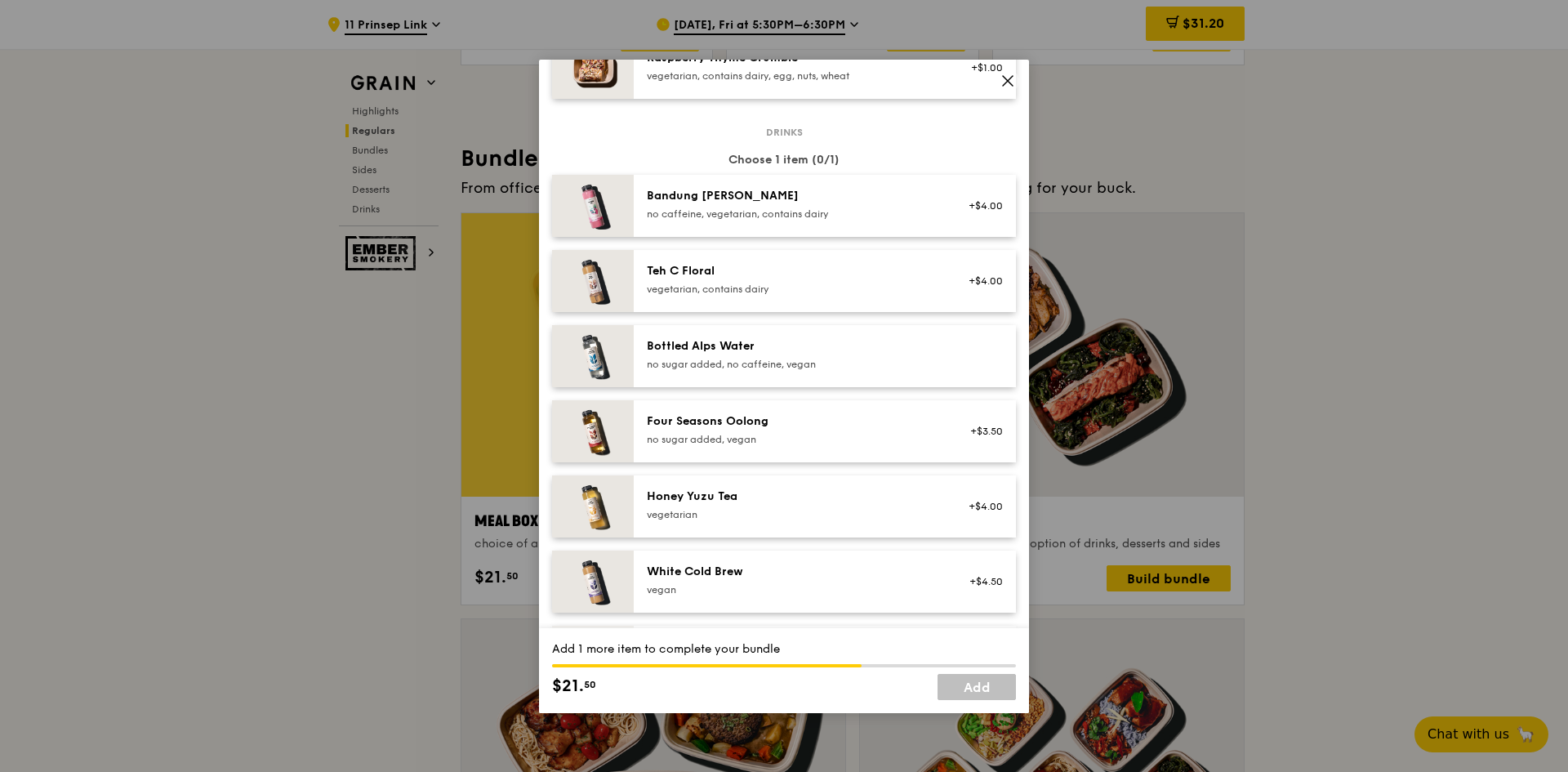
click at [867, 371] on div "no sugar added, no caffeine, vegan" at bounding box center [793, 363] width 293 height 13
click at [980, 684] on link "Add" at bounding box center [976, 687] width 78 height 26
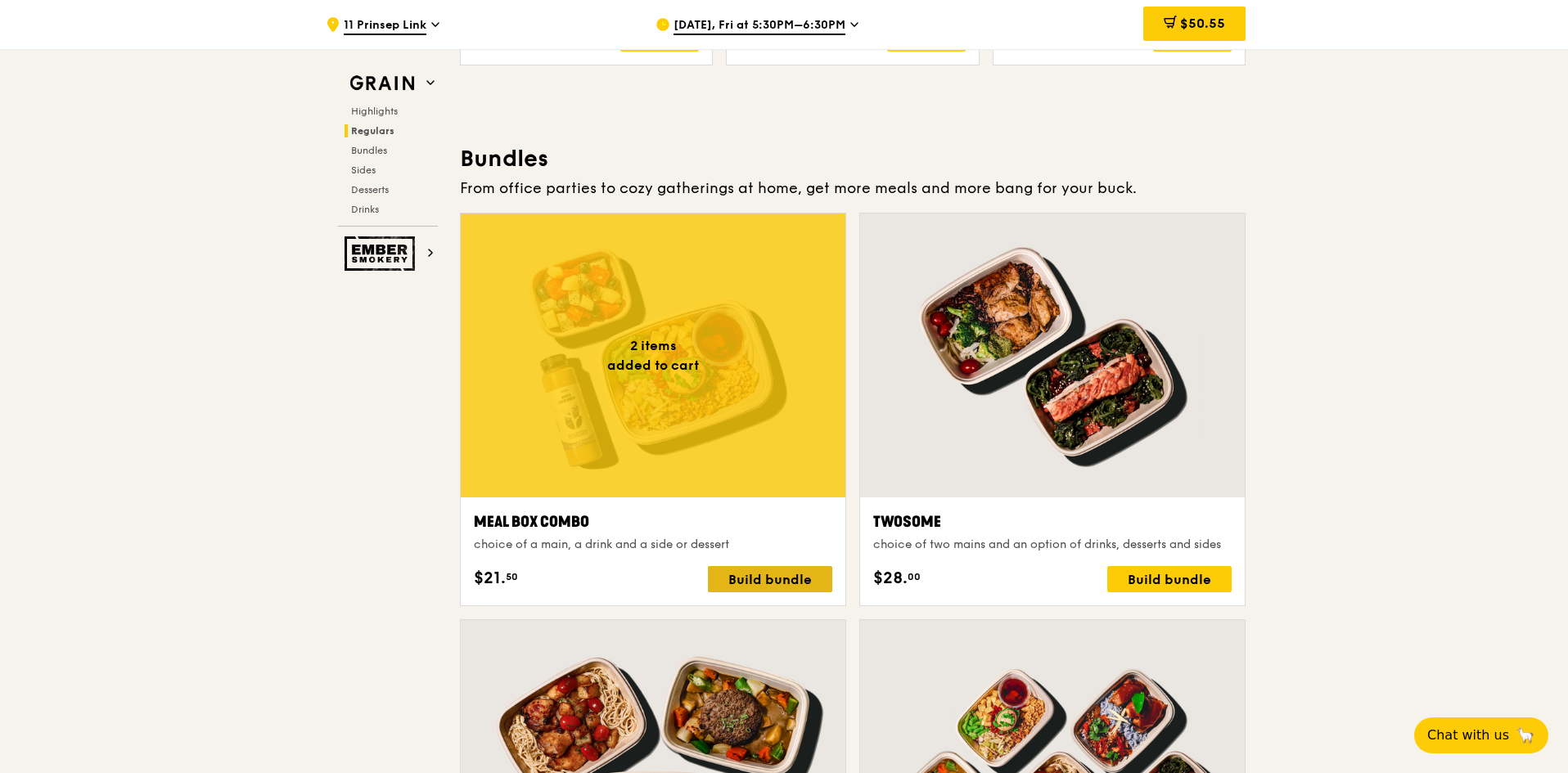
click at [798, 570] on div "Build bundle" at bounding box center [770, 579] width 124 height 26
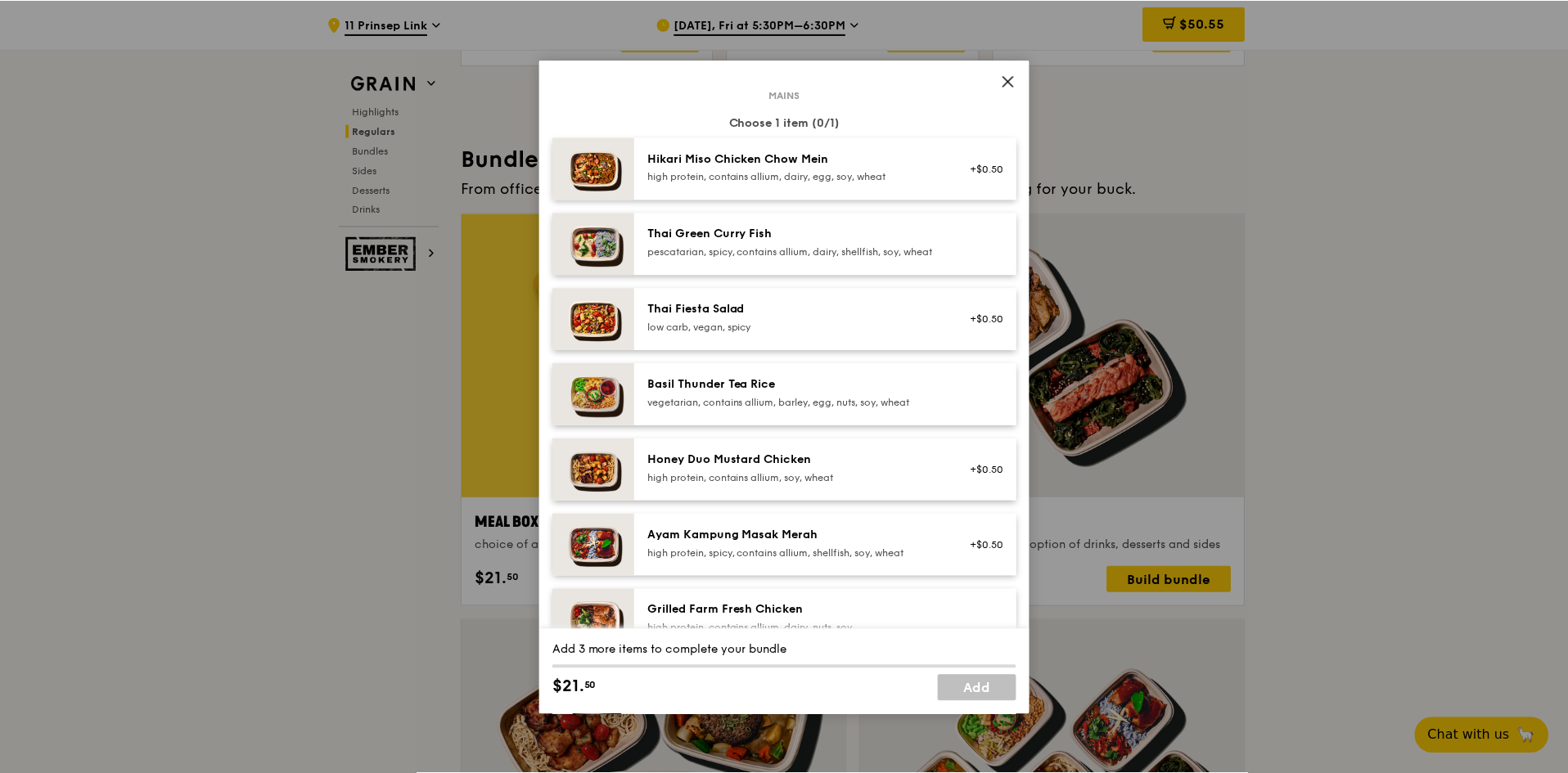
scroll to position [163, 0]
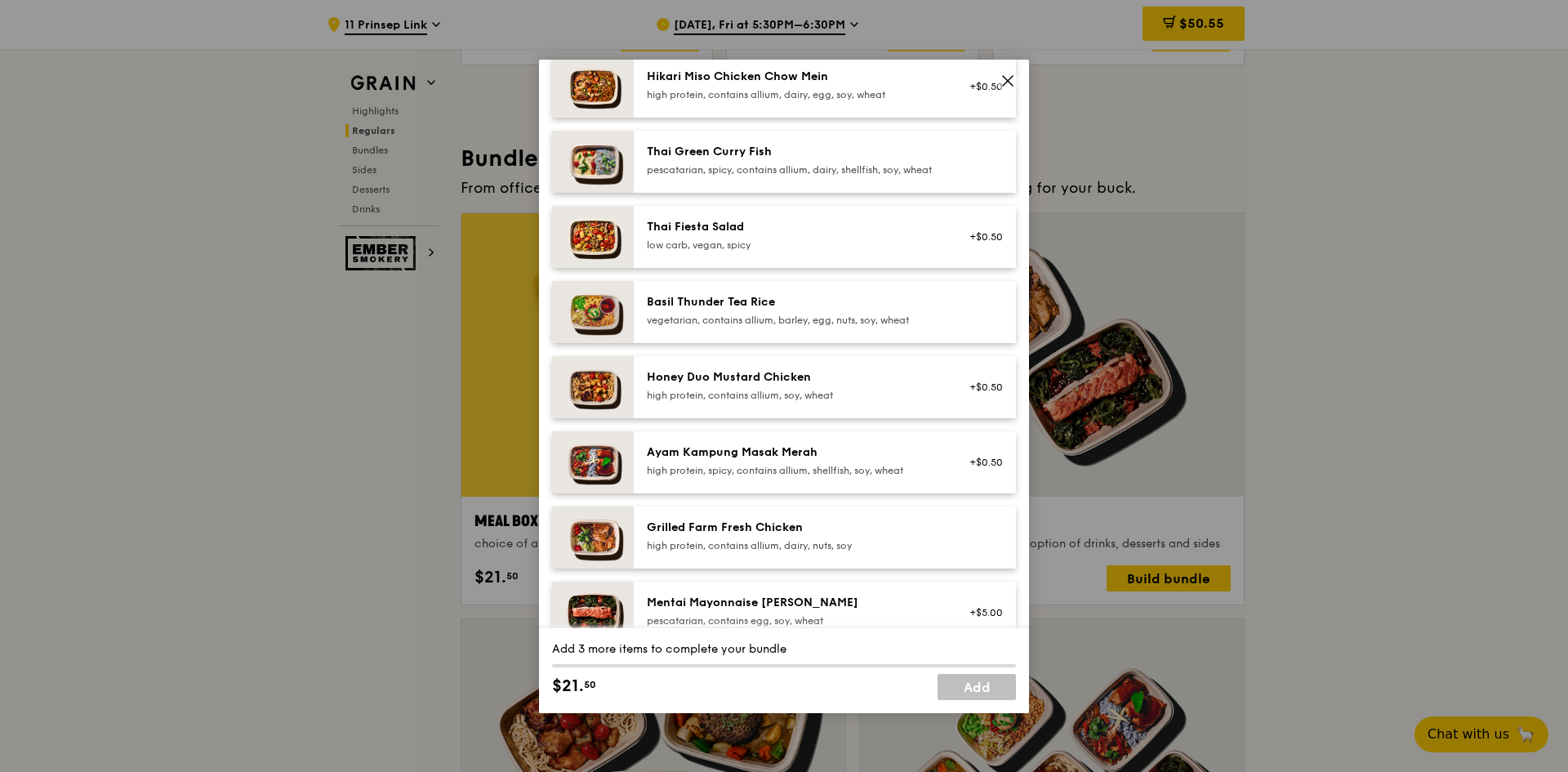
click at [660, 325] on div "Basil Thunder Tea Rice vegetarian, contains allium, barley, egg, nuts, soy, whe…" at bounding box center [793, 310] width 293 height 32
click at [1000, 79] on icon at bounding box center [1007, 81] width 14 height 14
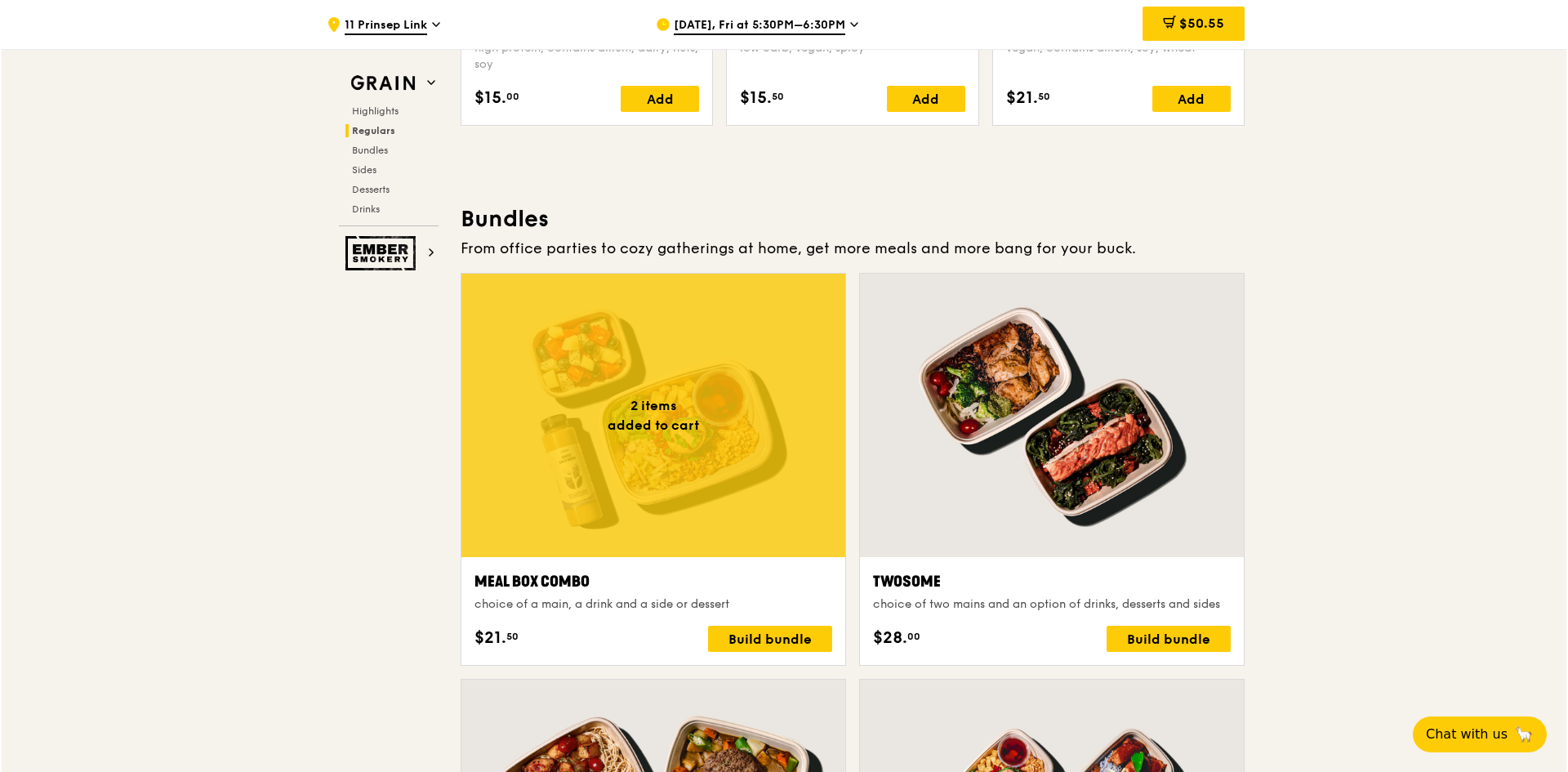
scroll to position [2206, 0]
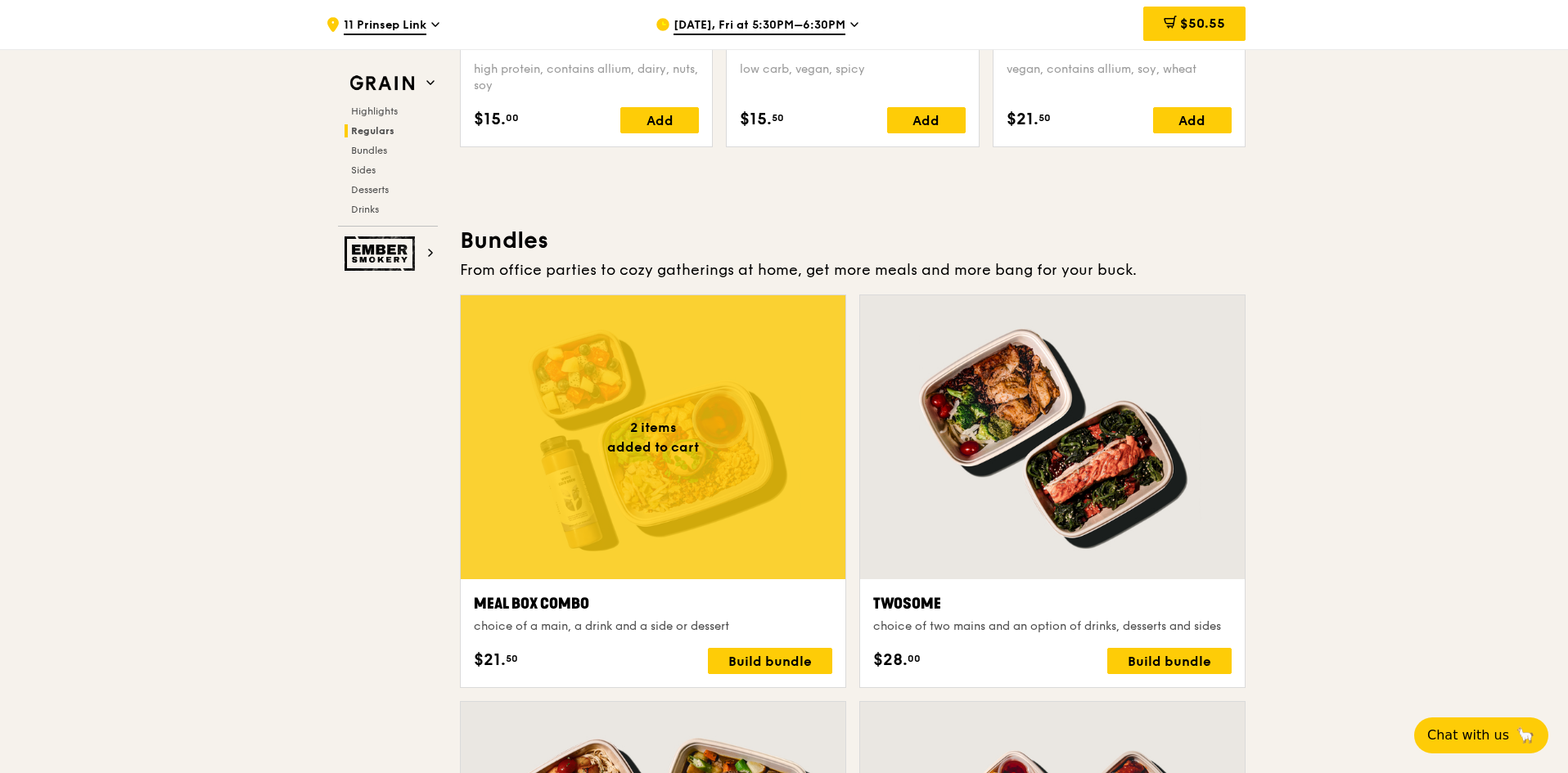
click at [539, 605] on div "Meal Box Combo" at bounding box center [653, 603] width 358 height 23
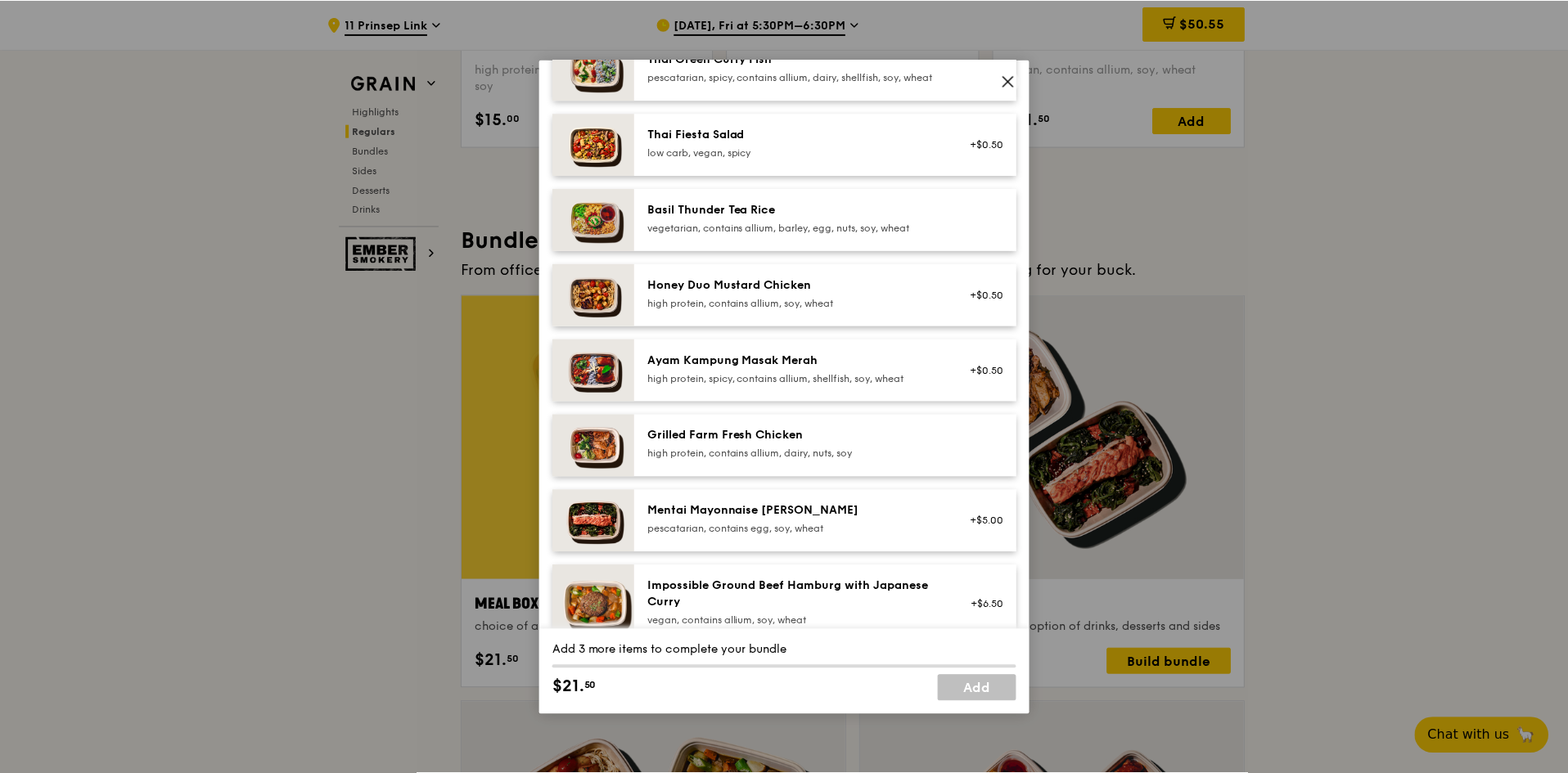
scroll to position [246, 0]
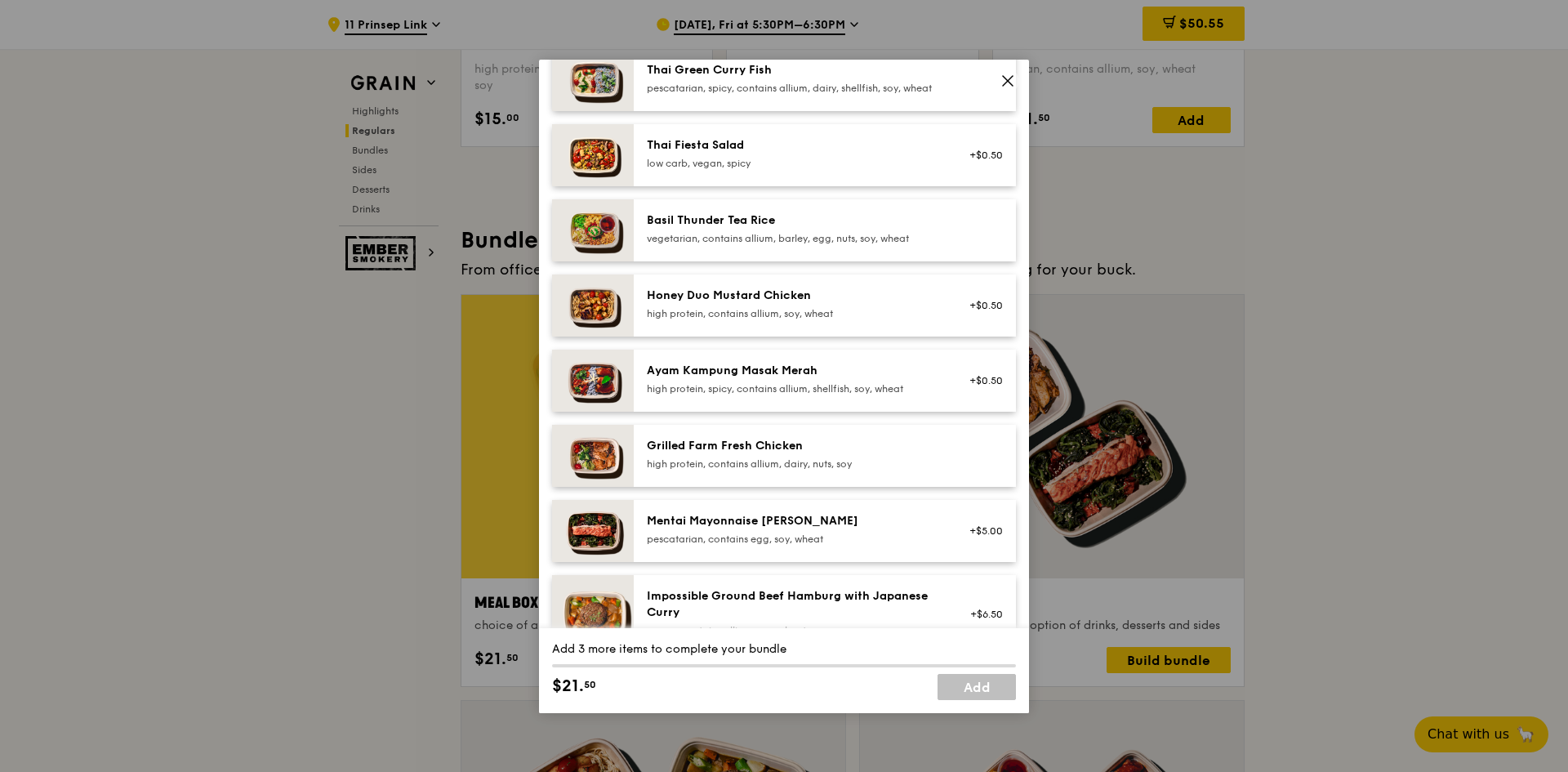
click at [1012, 79] on icon at bounding box center [1007, 81] width 14 height 14
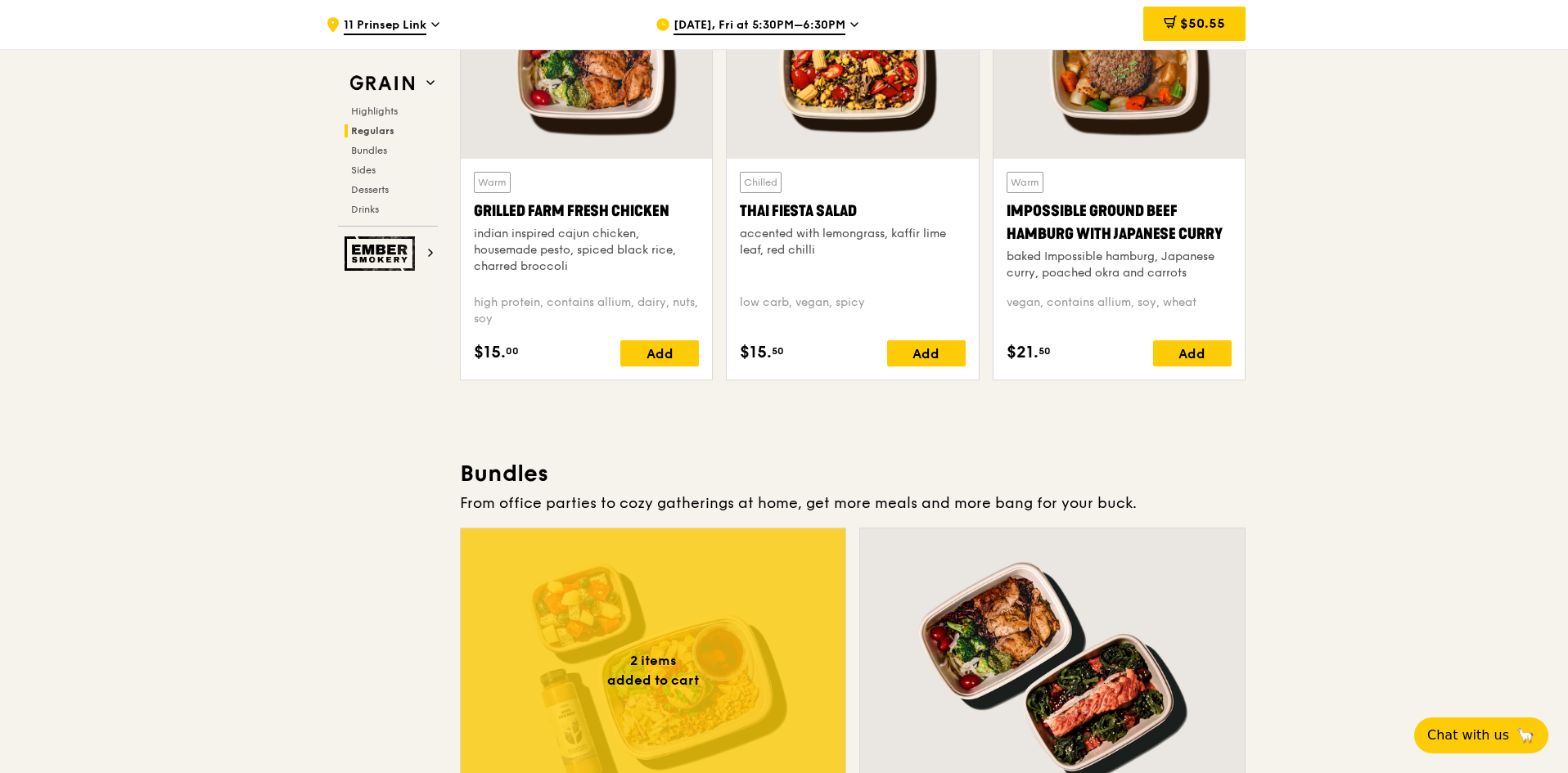
scroll to position [2208, 0]
